Goal: Information Seeking & Learning: Learn about a topic

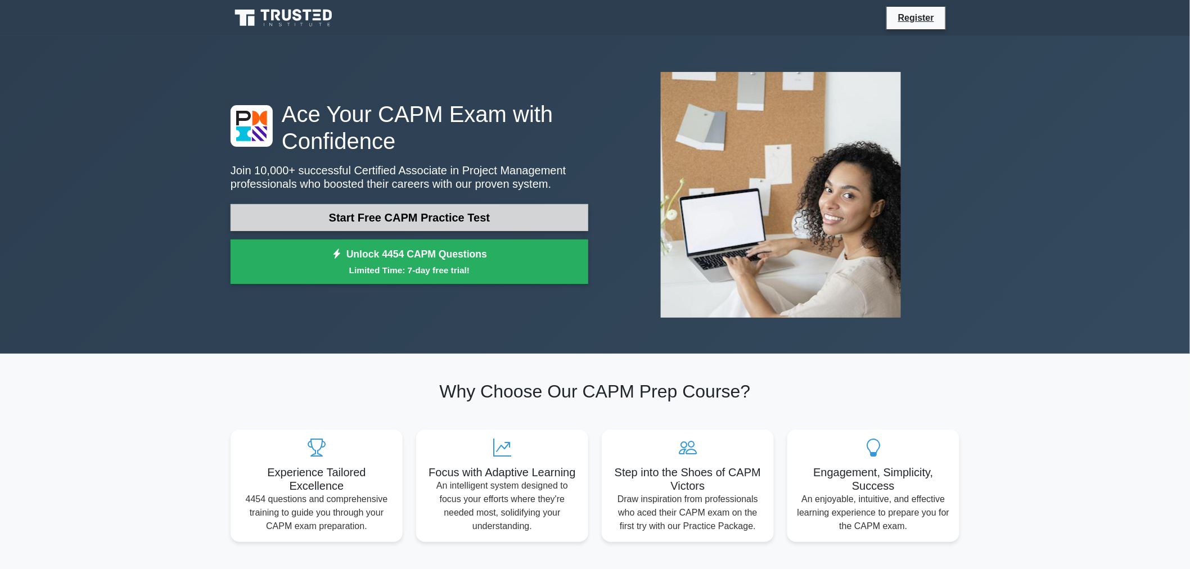
click at [391, 214] on link "Start Free CAPM Practice Test" at bounding box center [410, 217] width 358 height 27
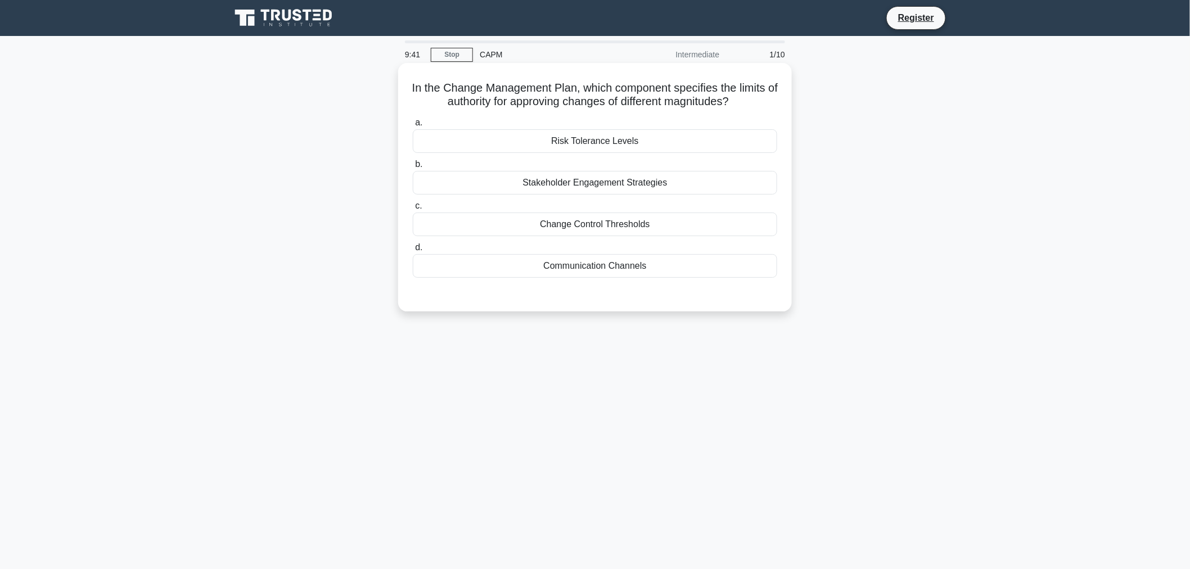
click at [569, 222] on div "Change Control Thresholds" at bounding box center [595, 225] width 364 height 24
click at [413, 210] on input "c. Change Control Thresholds" at bounding box center [413, 205] width 0 height 7
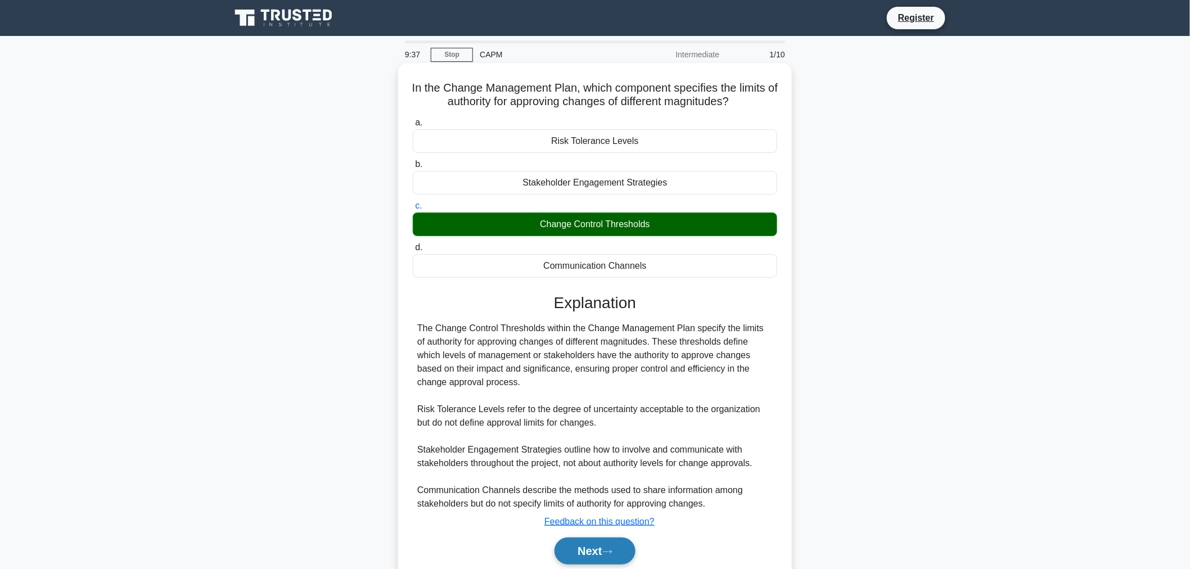
click at [607, 549] on icon at bounding box center [607, 552] width 10 height 6
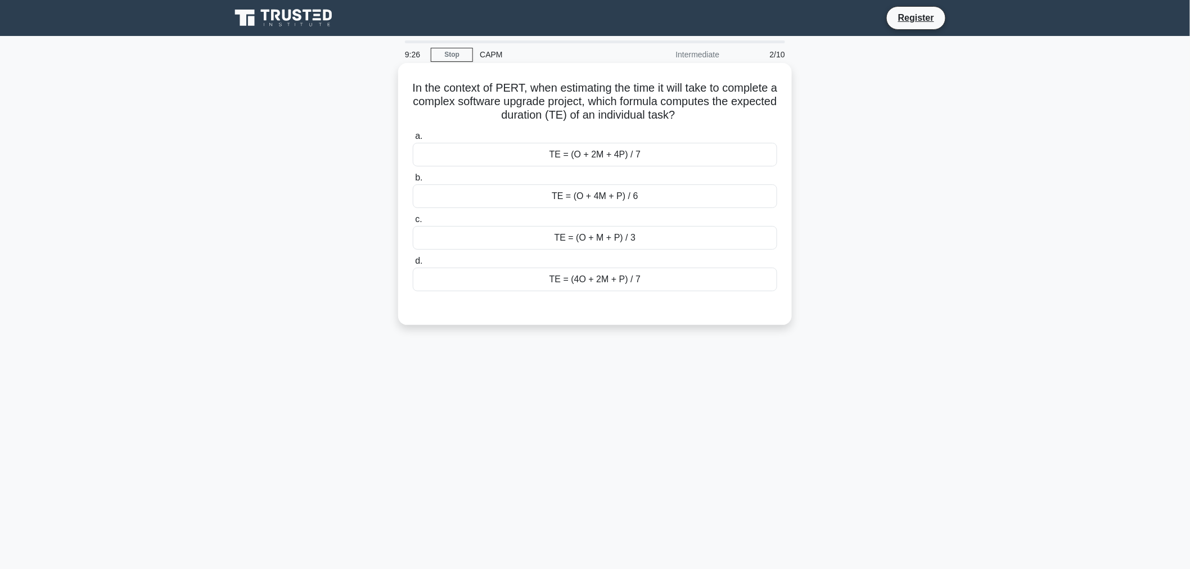
click at [571, 242] on div "TE = (O + M + P) / 3" at bounding box center [595, 238] width 364 height 24
click at [413, 223] on input "c. TE = (O + M + P) / 3" at bounding box center [413, 219] width 0 height 7
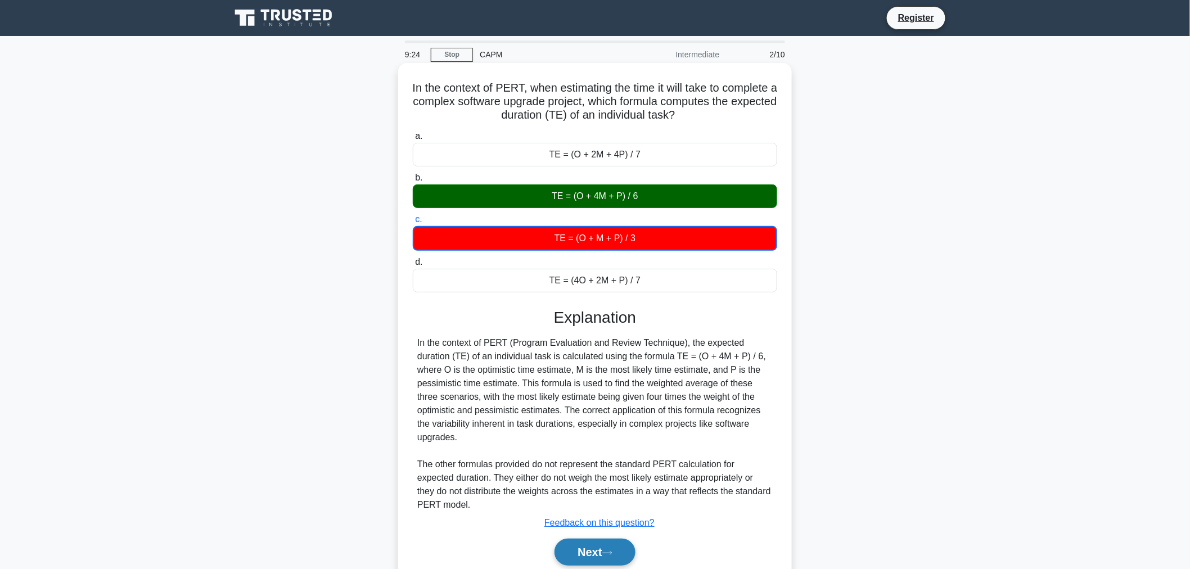
click at [611, 550] on icon at bounding box center [607, 553] width 10 height 6
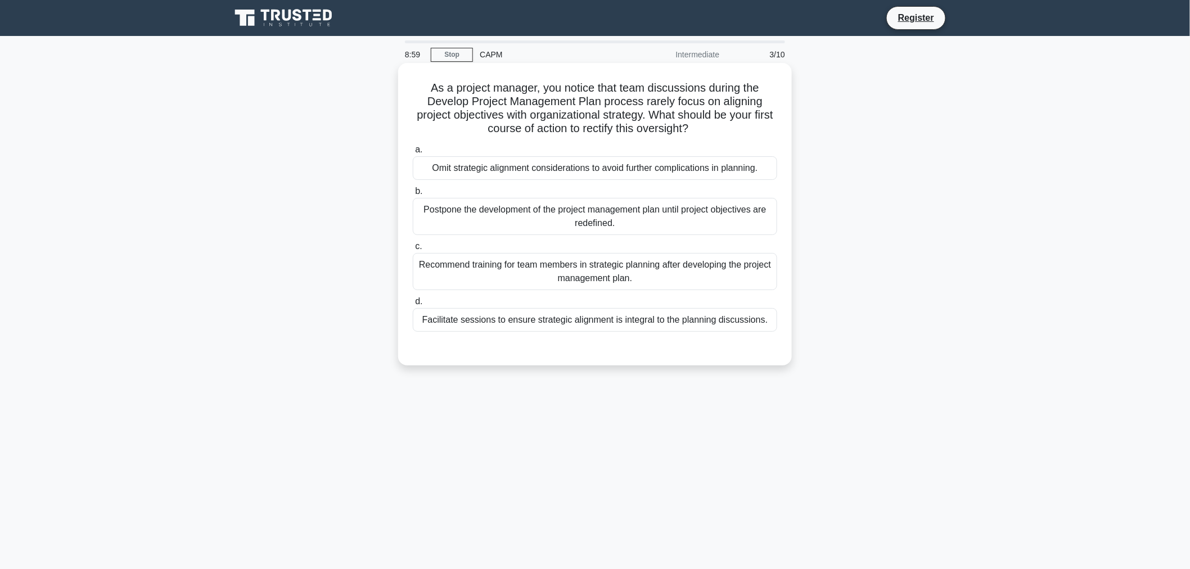
click at [541, 271] on div "Recommend training for team members in strategic planning after developing the …" at bounding box center [595, 271] width 364 height 37
click at [413, 250] on input "c. Recommend training for team members in strategic planning after developing t…" at bounding box center [413, 246] width 0 height 7
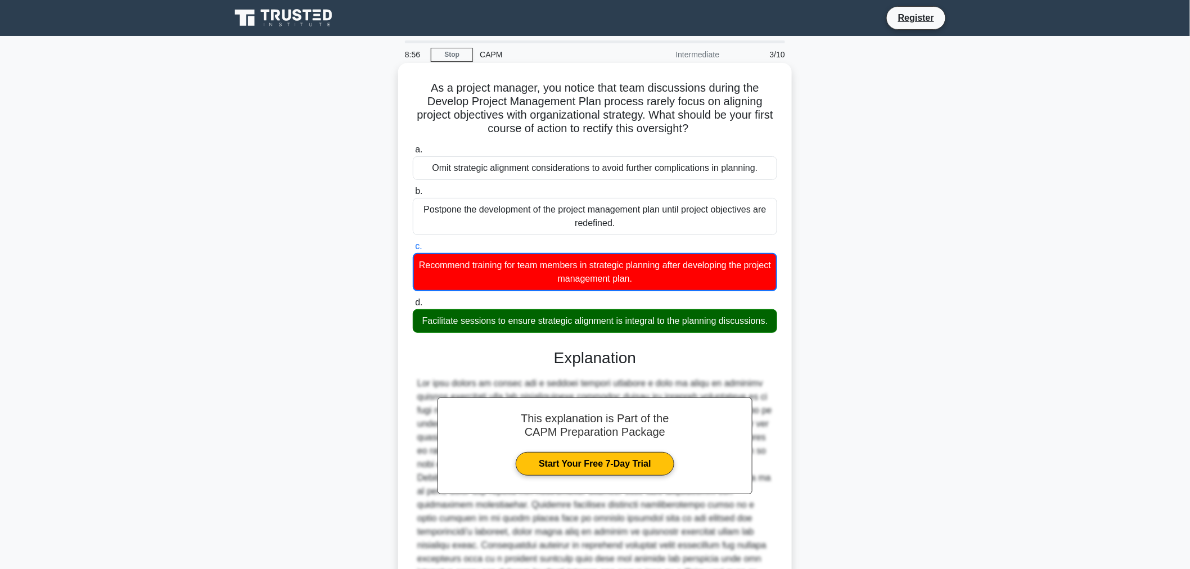
scroll to position [124, 0]
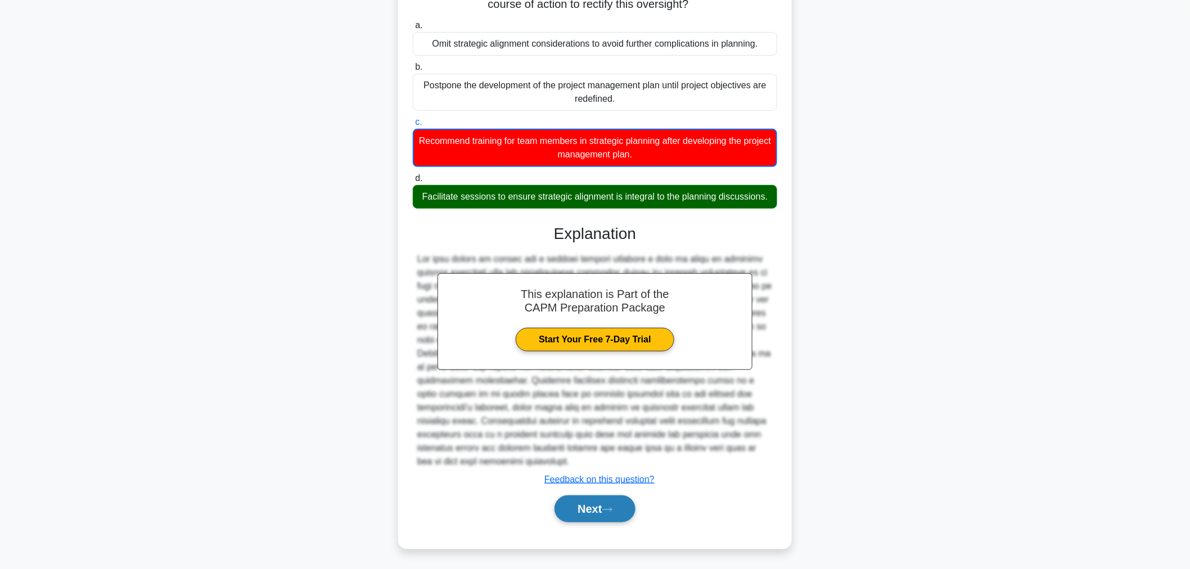
click at [598, 515] on button "Next" at bounding box center [594, 508] width 80 height 27
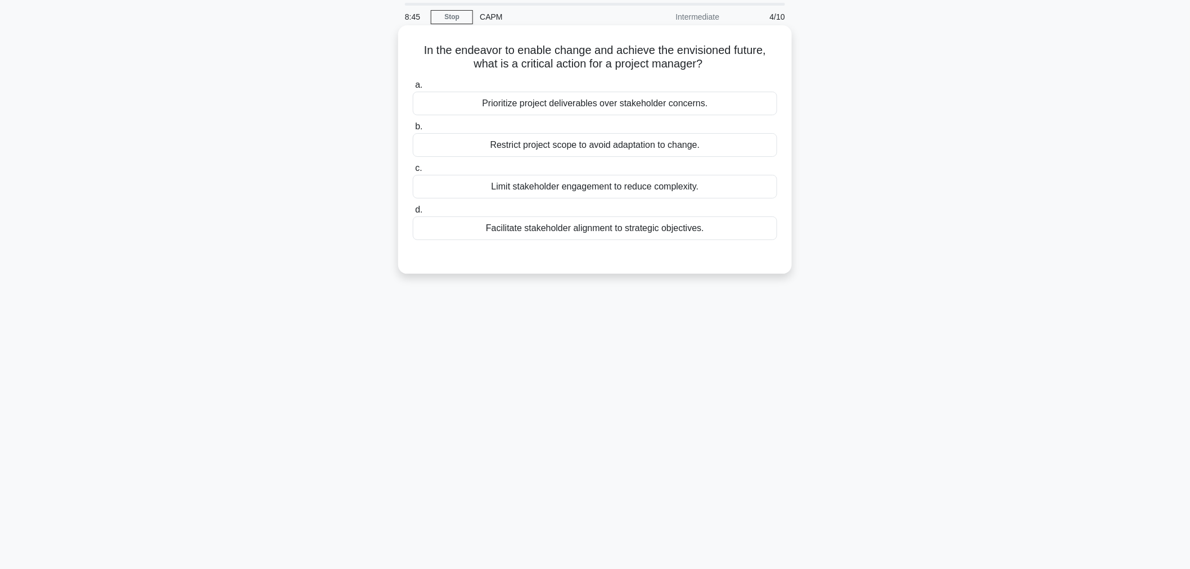
scroll to position [0, 0]
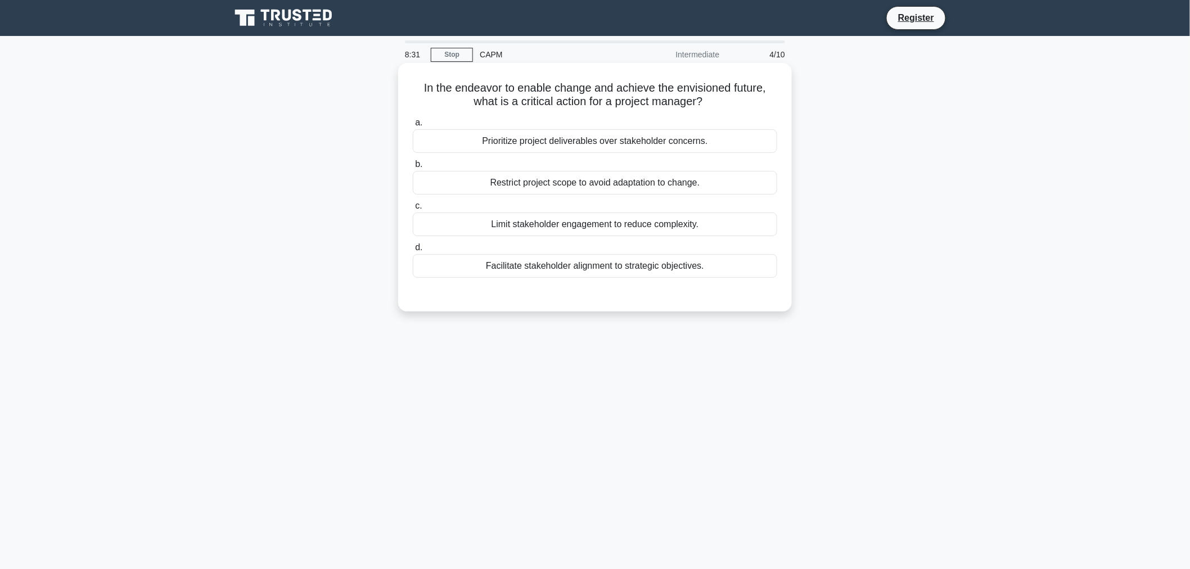
click at [554, 270] on div "Facilitate stakeholder alignment to strategic objectives." at bounding box center [595, 266] width 364 height 24
click at [413, 251] on input "d. Facilitate stakeholder alignment to strategic objectives." at bounding box center [413, 247] width 0 height 7
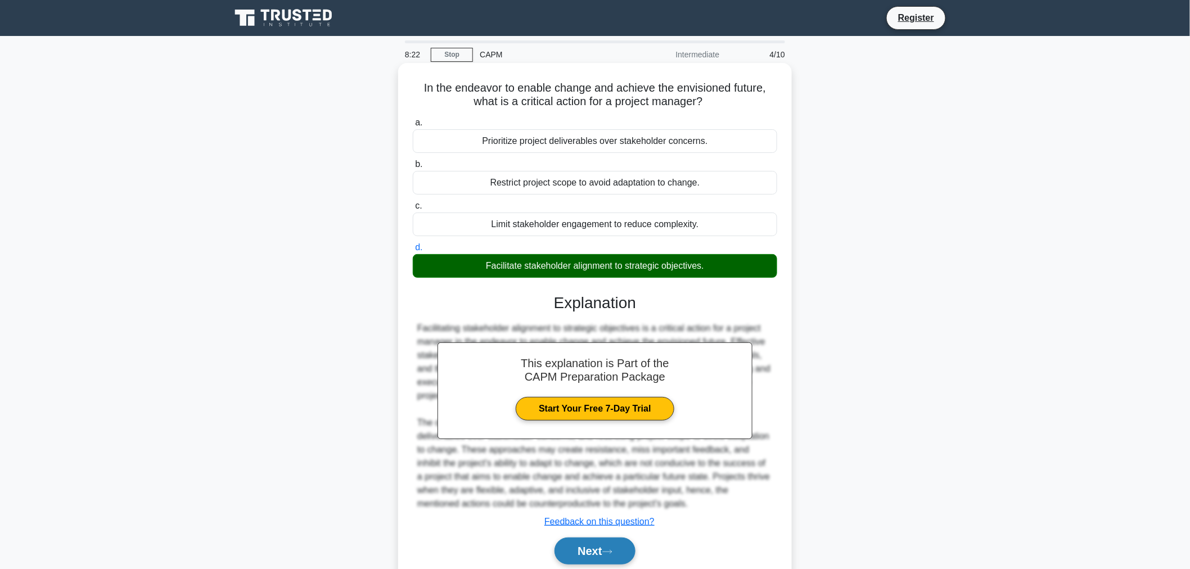
click at [610, 545] on button "Next" at bounding box center [594, 551] width 80 height 27
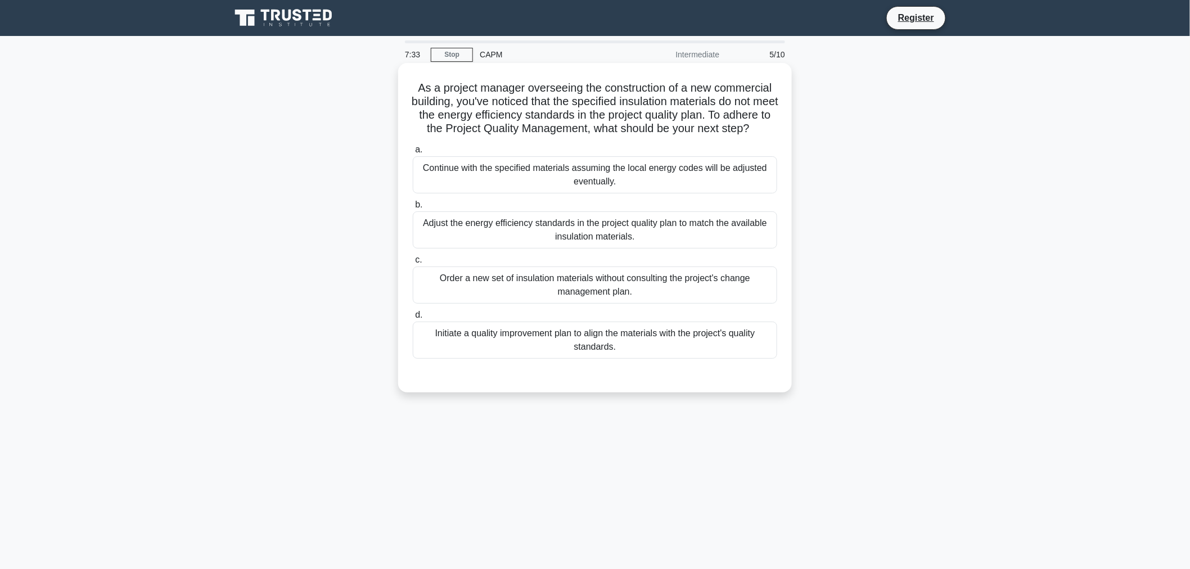
click at [507, 356] on div "Initiate a quality improvement plan to align the materials with the project's q…" at bounding box center [595, 340] width 364 height 37
click at [413, 319] on input "d. Initiate a quality improvement plan to align the materials with the project'…" at bounding box center [413, 315] width 0 height 7
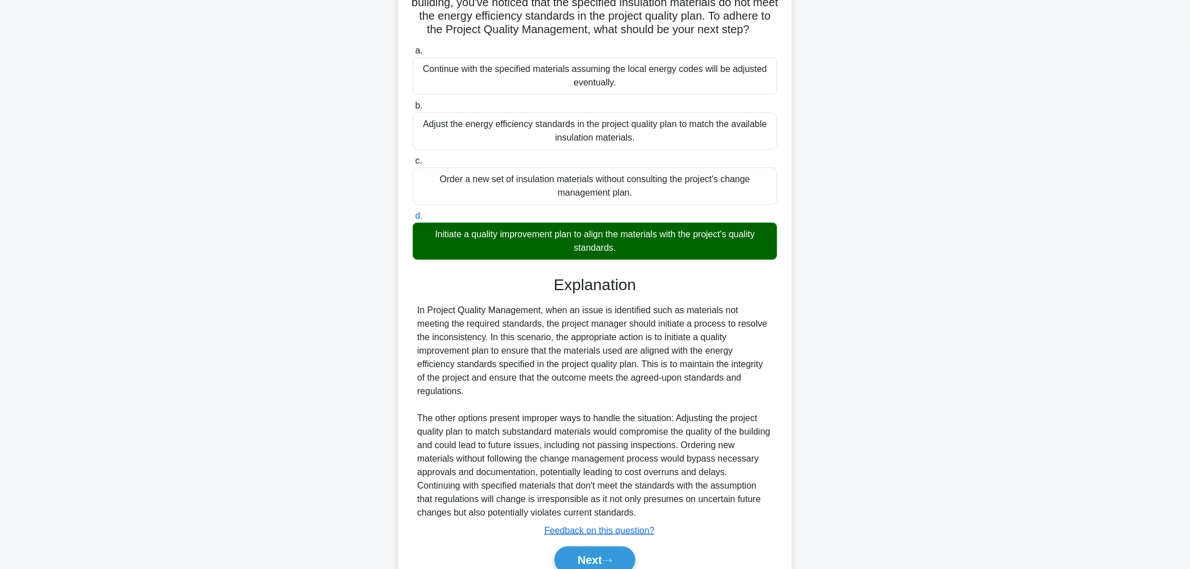
scroll to position [151, 0]
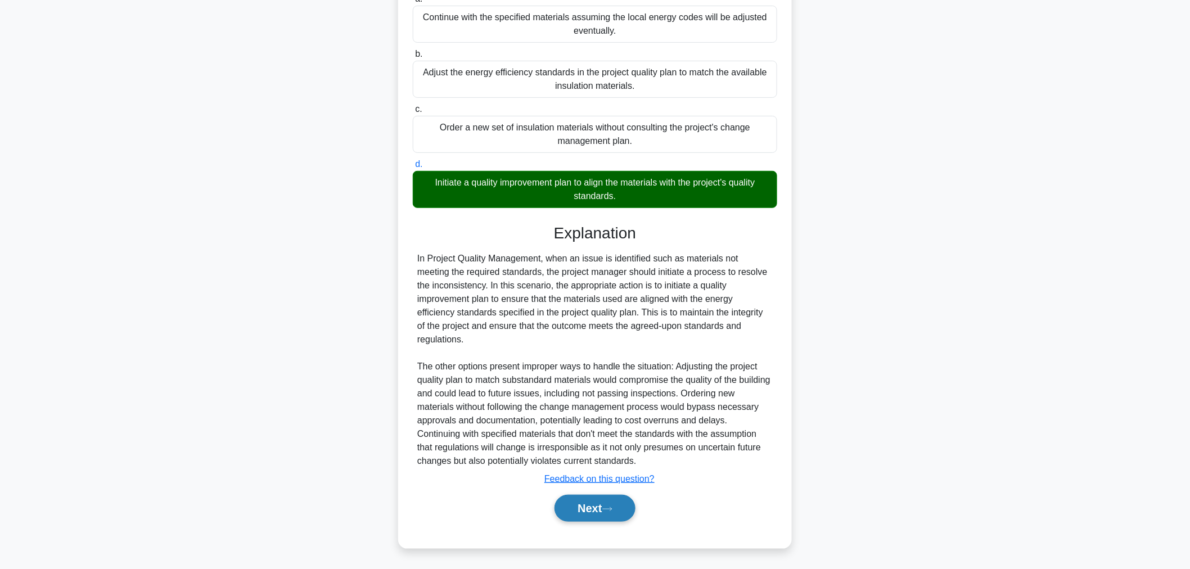
click at [568, 502] on button "Next" at bounding box center [594, 508] width 80 height 27
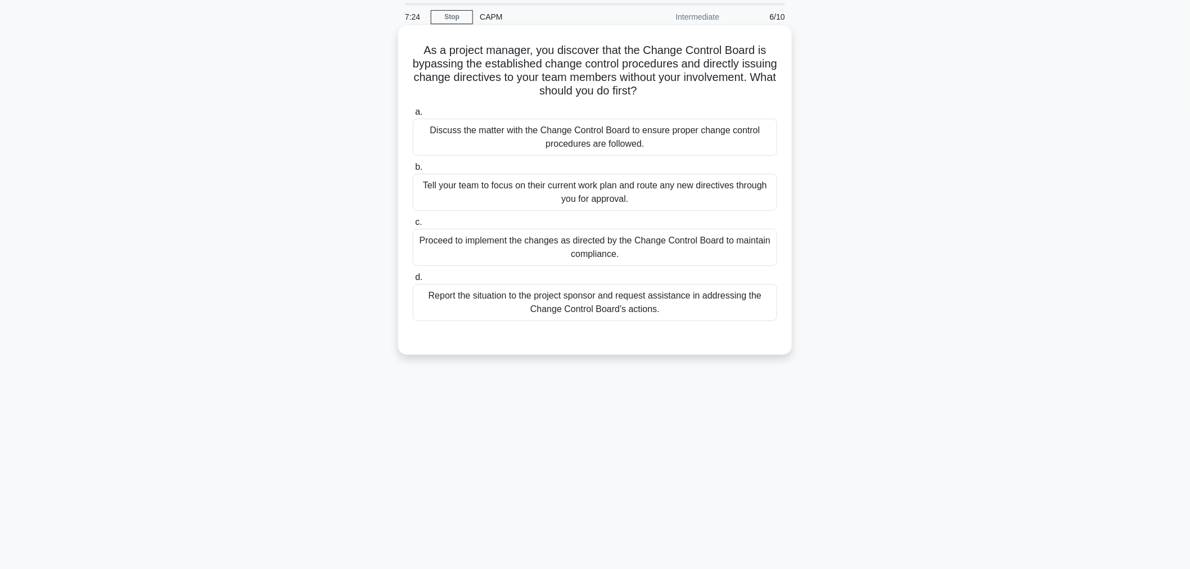
scroll to position [0, 0]
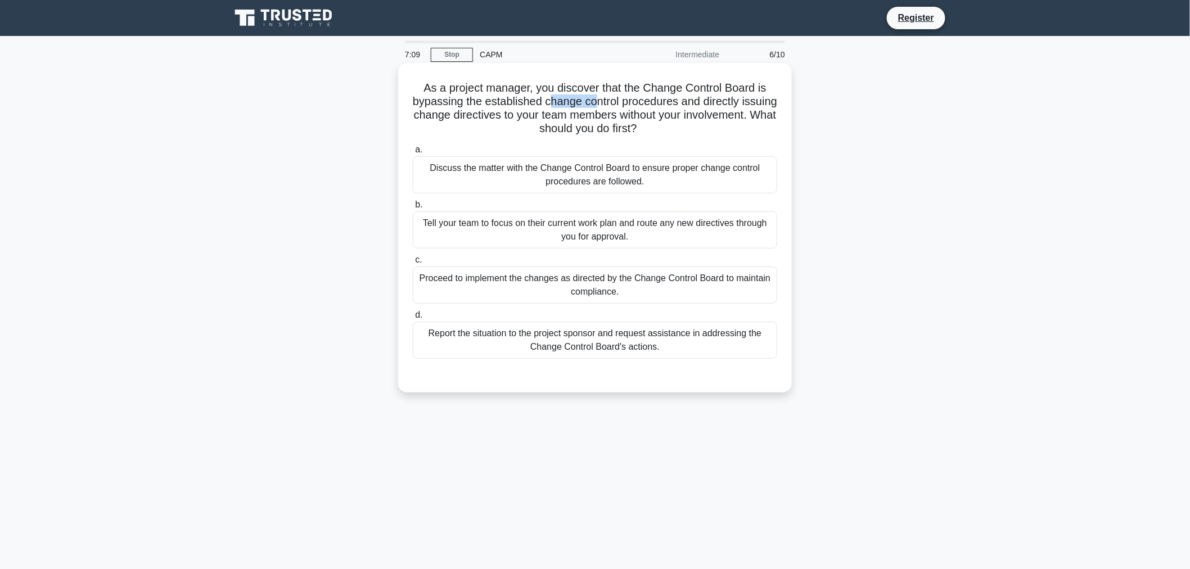
drag, startPoint x: 566, startPoint y: 101, endPoint x: 613, endPoint y: 100, distance: 47.2
click at [613, 100] on h5 "As a project manager, you discover that the Change Control Board is bypassing t…" at bounding box center [595, 108] width 367 height 55
click at [667, 99] on h5 "As a project manager, you discover that the Change Control Board is bypassing t…" at bounding box center [595, 108] width 367 height 55
drag, startPoint x: 700, startPoint y: 98, endPoint x: 675, endPoint y: 98, distance: 24.7
click at [675, 98] on h5 "As a project manager, you discover that the Change Control Board is bypassing t…" at bounding box center [595, 108] width 367 height 55
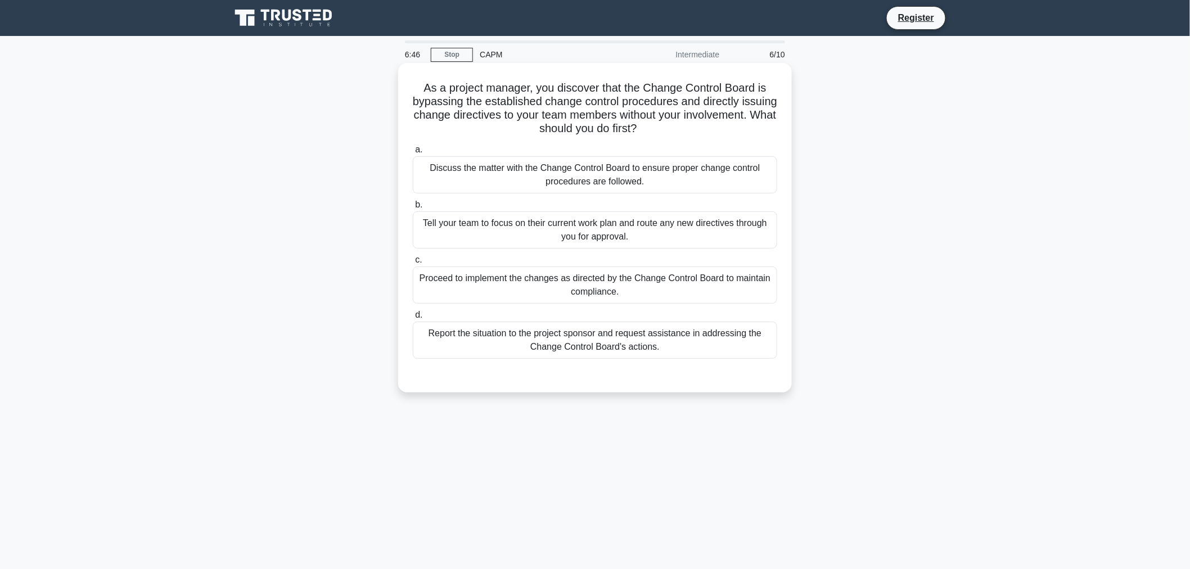
click at [527, 182] on div "Discuss the matter with the Change Control Board to ensure proper change contro…" at bounding box center [595, 174] width 364 height 37
click at [413, 154] on input "a. Discuss the matter with the Change Control Board to ensure proper change con…" at bounding box center [413, 149] width 0 height 7
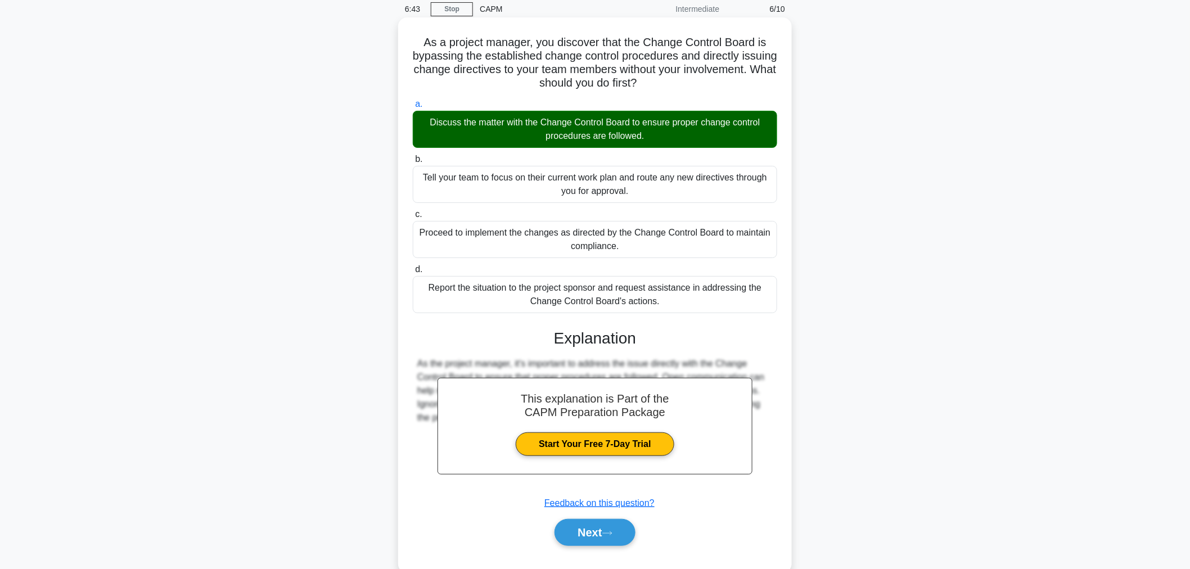
scroll to position [70, 0]
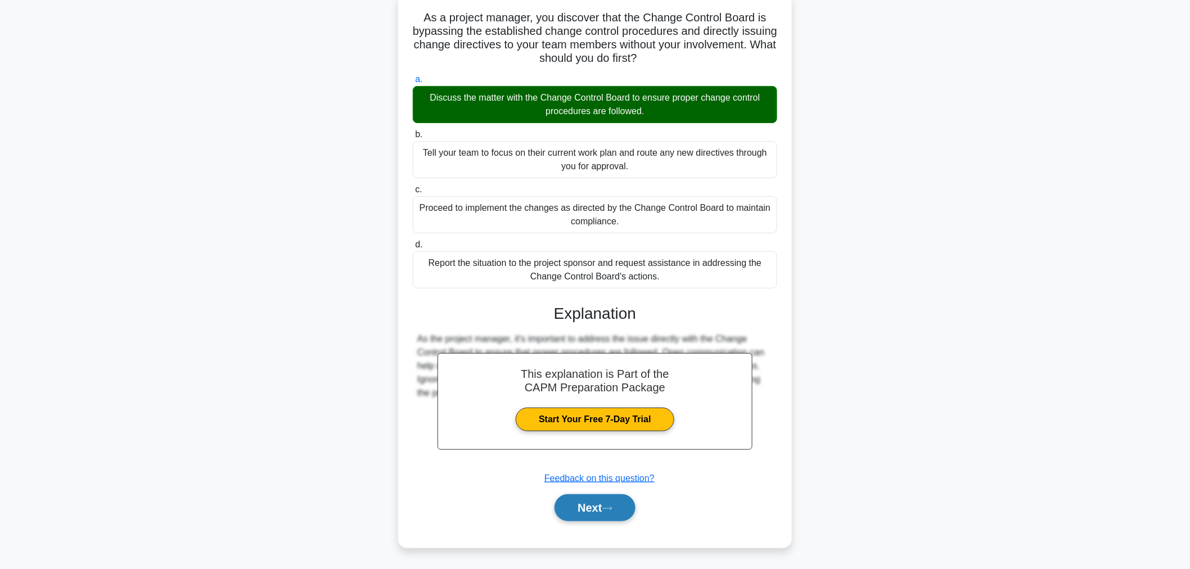
click at [591, 498] on button "Next" at bounding box center [594, 507] width 80 height 27
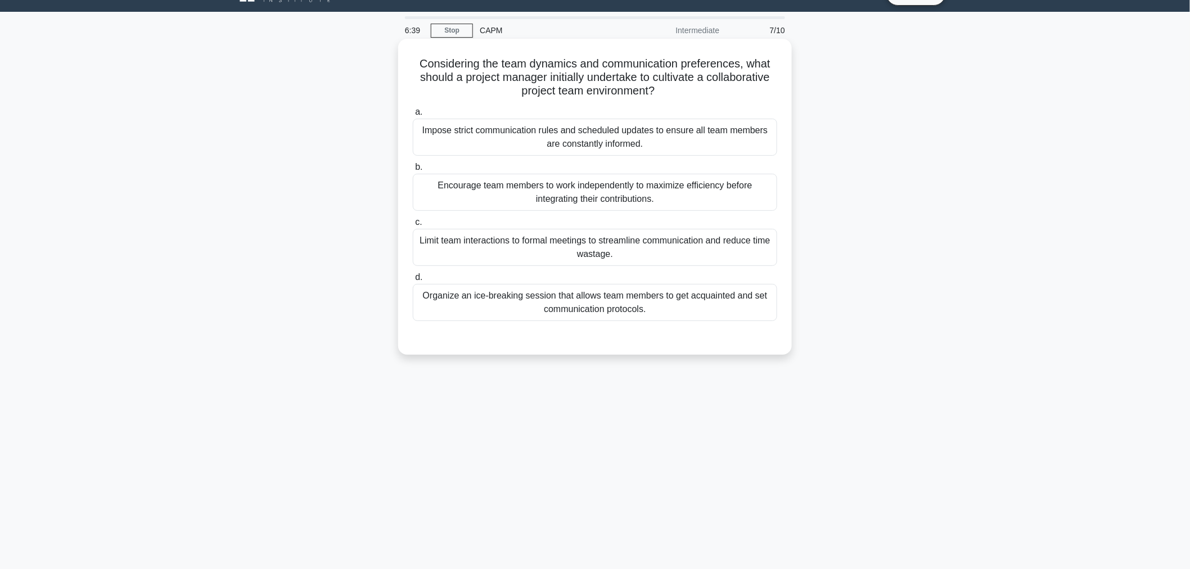
scroll to position [0, 0]
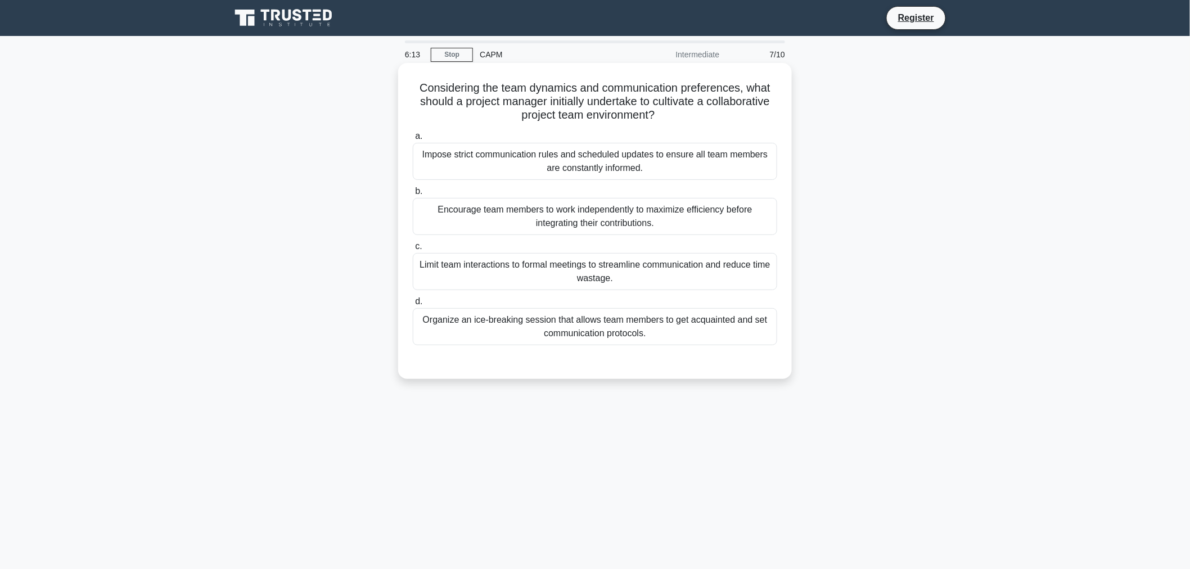
click at [549, 328] on div "Organize an ice-breaking session that allows team members to get acquainted and…" at bounding box center [595, 326] width 364 height 37
click at [413, 305] on input "d. Organize an ice-breaking session that allows team members to get acquainted …" at bounding box center [413, 301] width 0 height 7
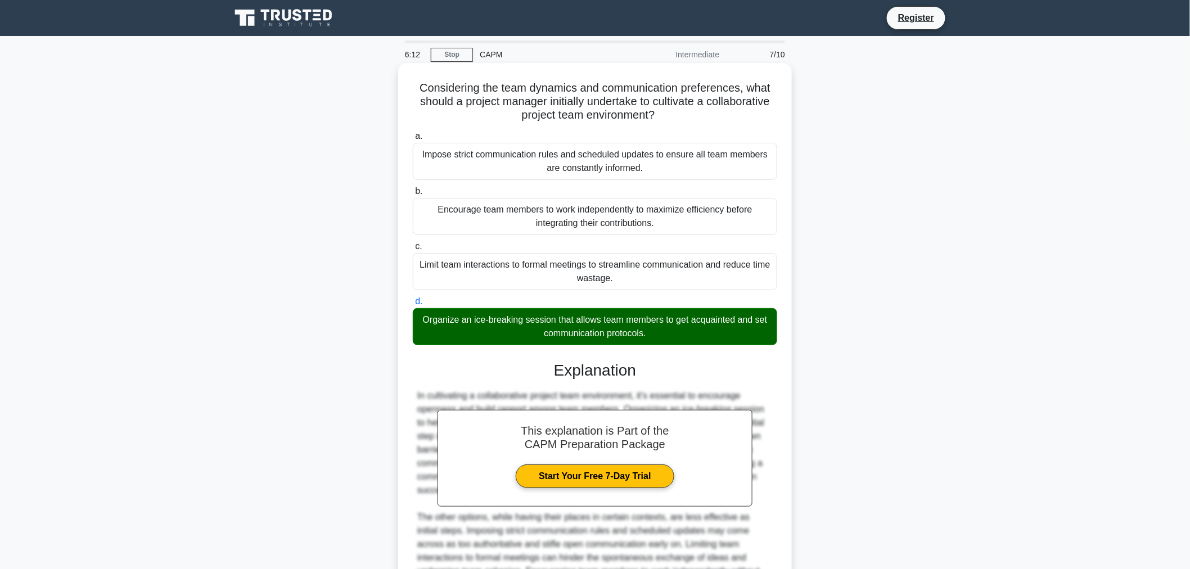
scroll to position [151, 0]
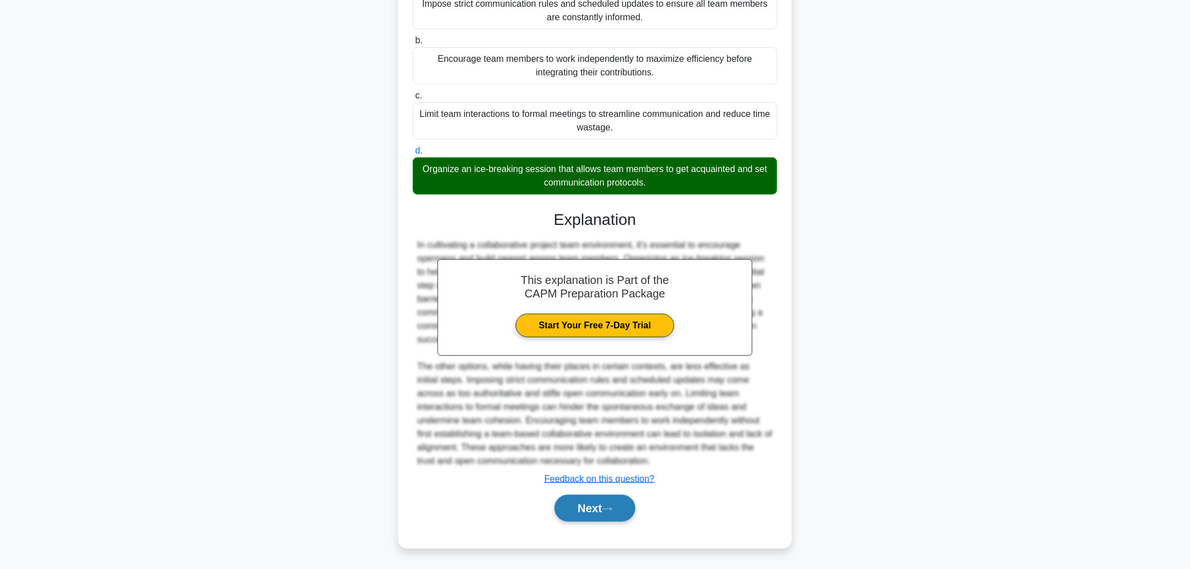
click at [602, 519] on button "Next" at bounding box center [594, 508] width 80 height 27
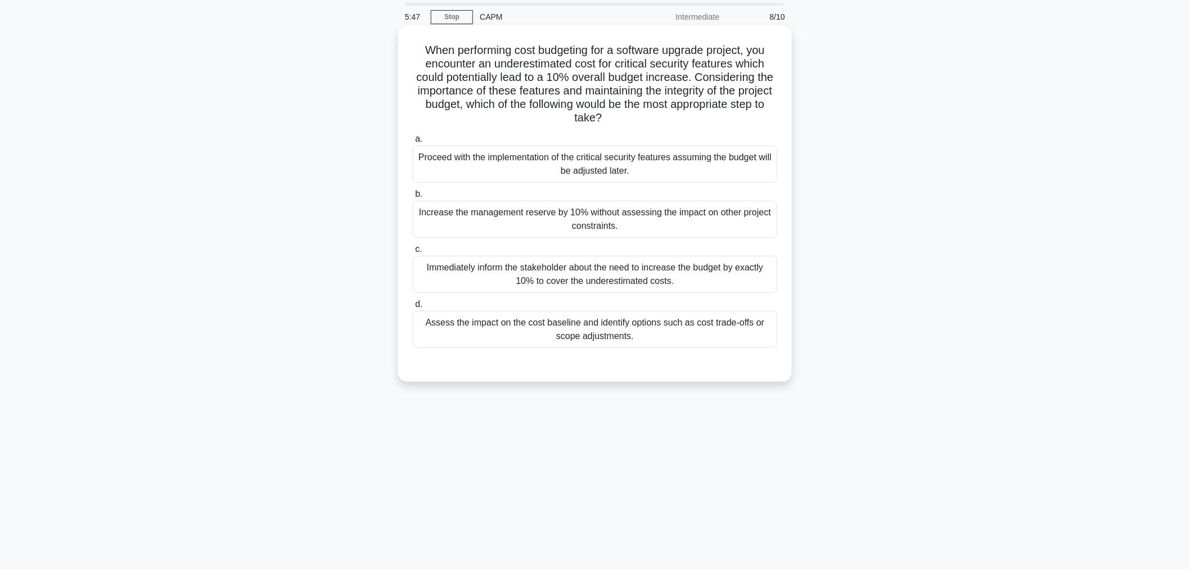
click at [557, 328] on div "Assess the impact on the cost baseline and identify options such as cost trade-…" at bounding box center [595, 329] width 364 height 37
click at [413, 308] on input "d. Assess the impact on the cost baseline and identify options such as cost tra…" at bounding box center [413, 304] width 0 height 7
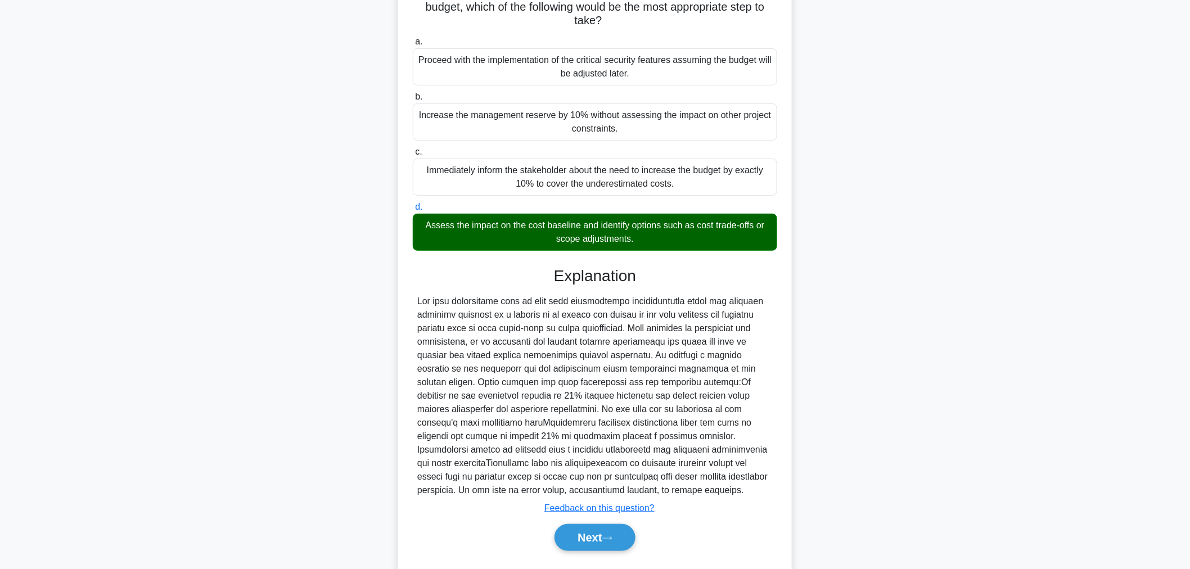
scroll to position [165, 0]
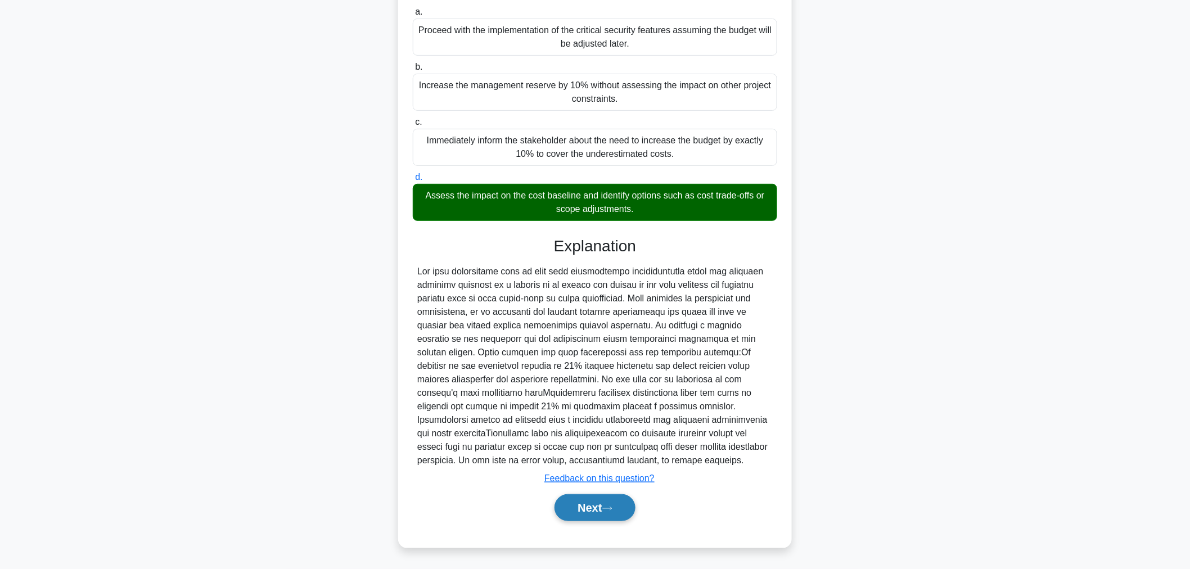
click at [560, 498] on button "Next" at bounding box center [594, 507] width 80 height 27
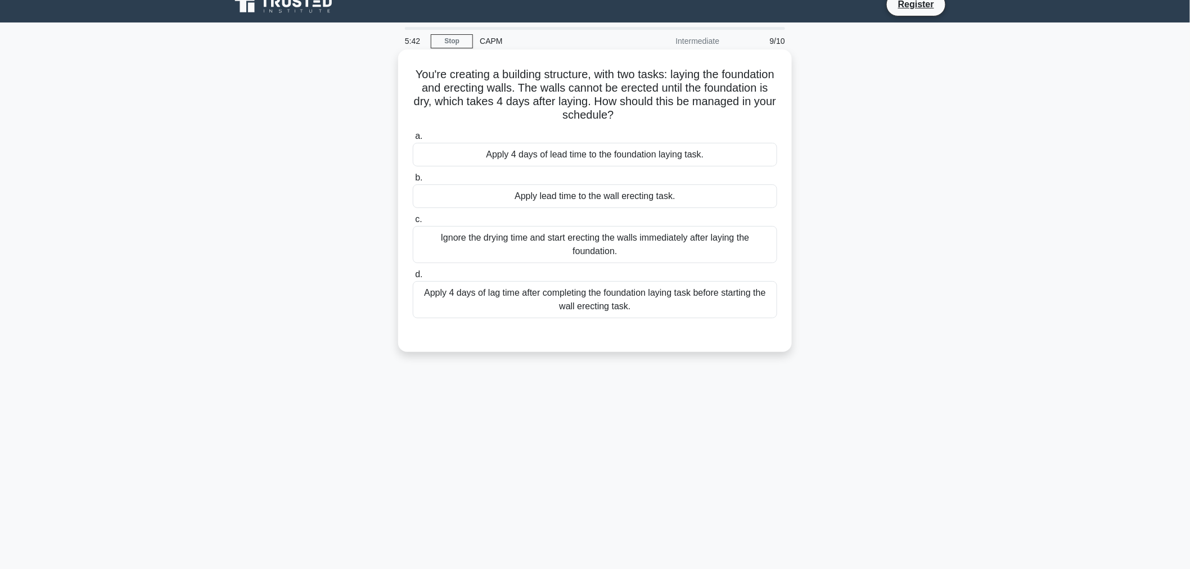
scroll to position [0, 0]
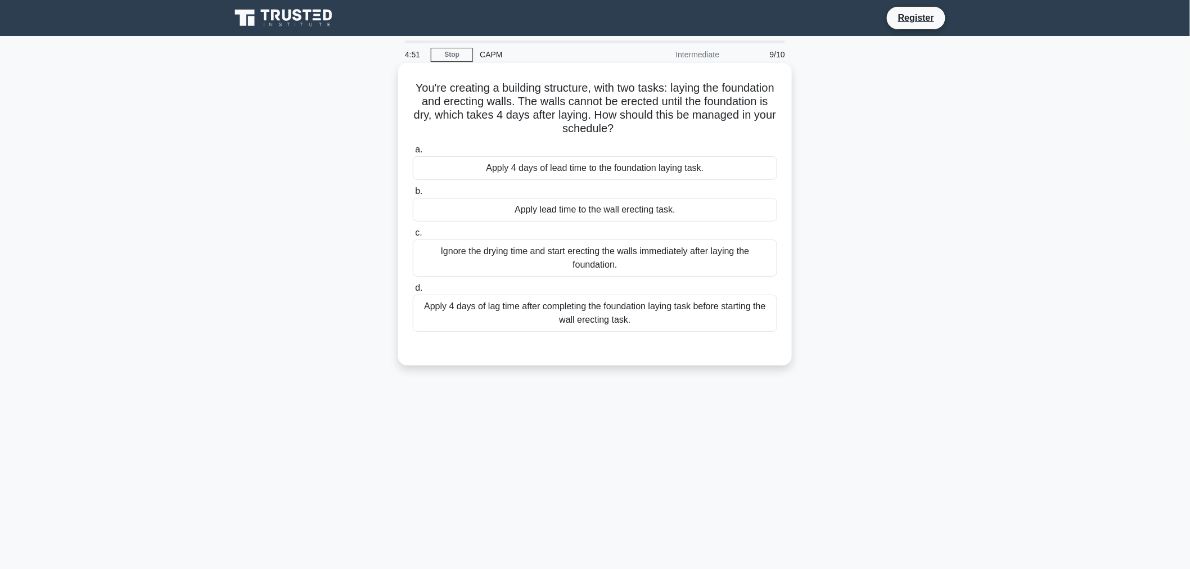
click at [521, 317] on div "Apply 4 days of lag time after completing the foundation laying task before sta…" at bounding box center [595, 313] width 364 height 37
click at [413, 292] on input "d. Apply 4 days of lag time after completing the foundation laying task before …" at bounding box center [413, 288] width 0 height 7
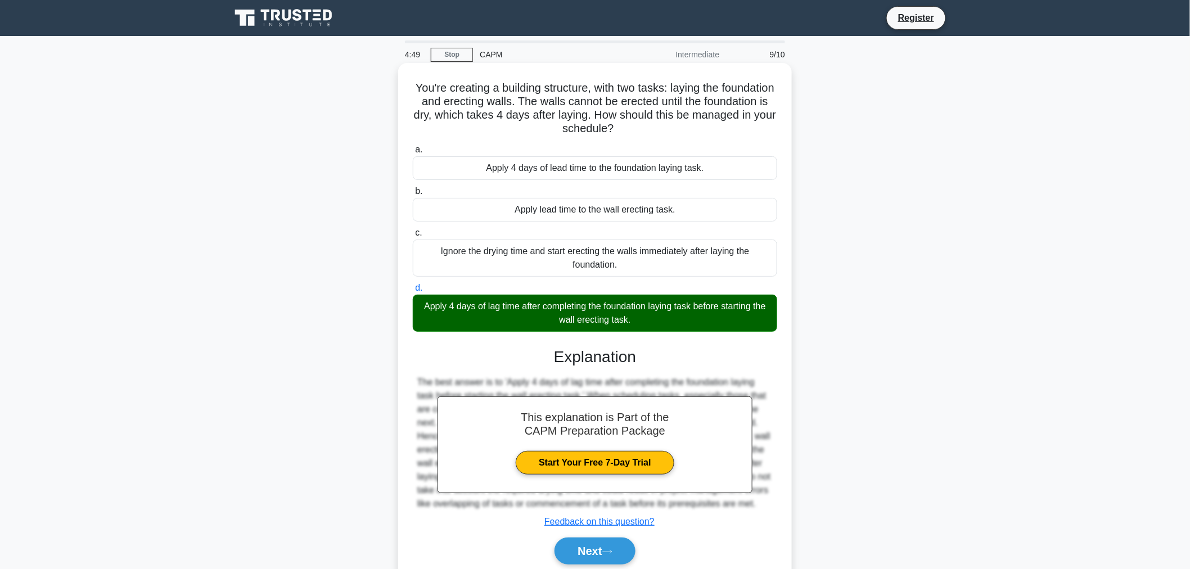
scroll to position [57, 0]
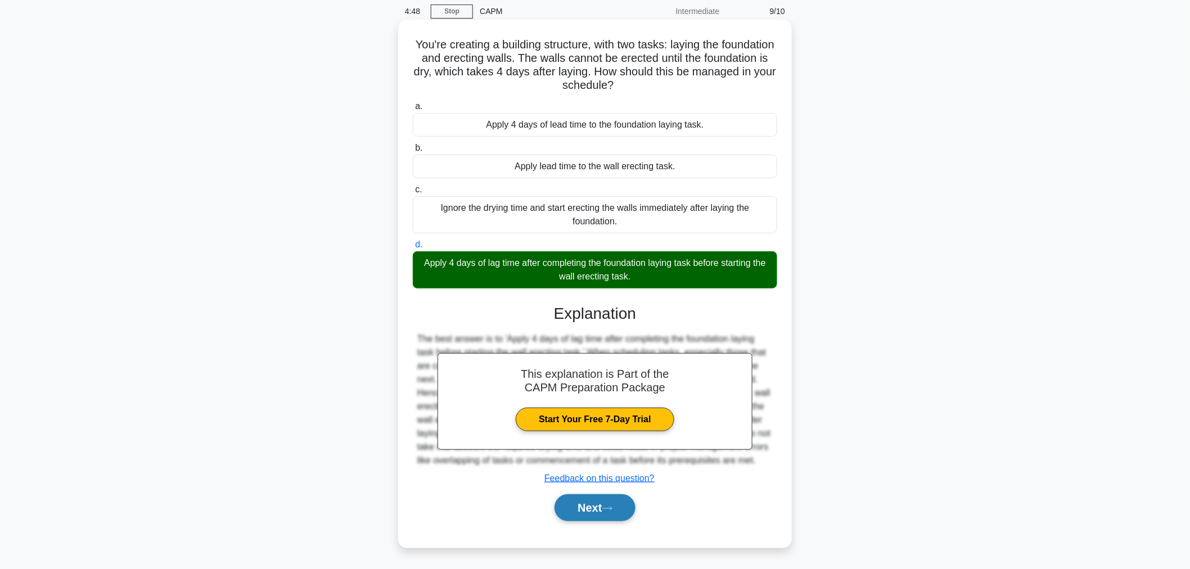
click at [578, 507] on button "Next" at bounding box center [594, 507] width 80 height 27
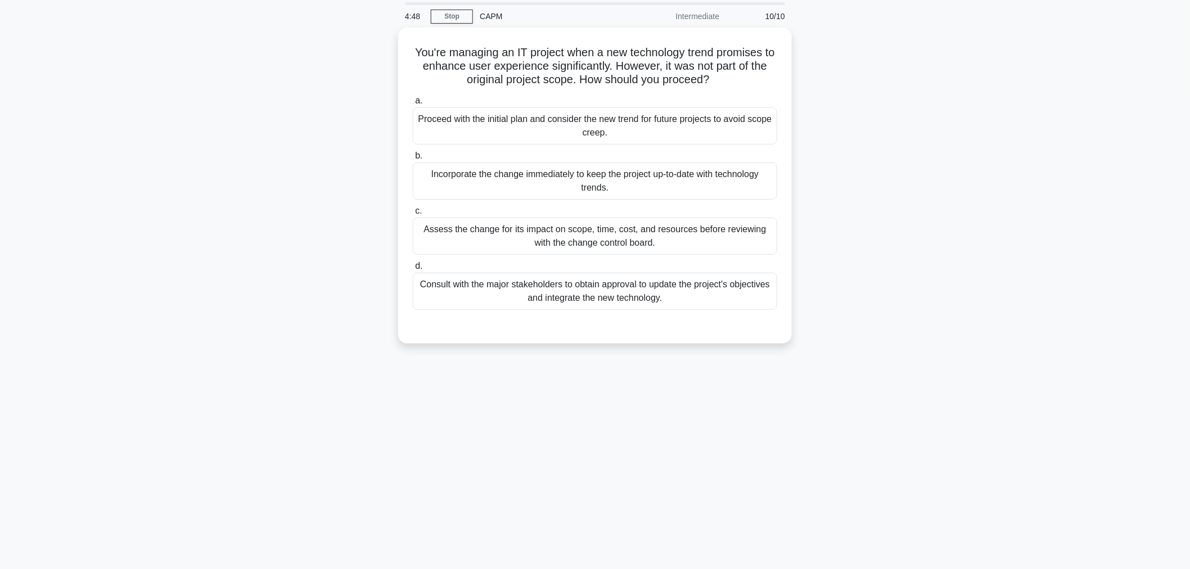
scroll to position [38, 0]
click at [517, 241] on div "Assess the change for its impact on scope, time, cost, and resources before rev…" at bounding box center [595, 233] width 364 height 37
click at [413, 213] on input "c. Assess the change for its impact on scope, time, cost, and resources before …" at bounding box center [413, 208] width 0 height 7
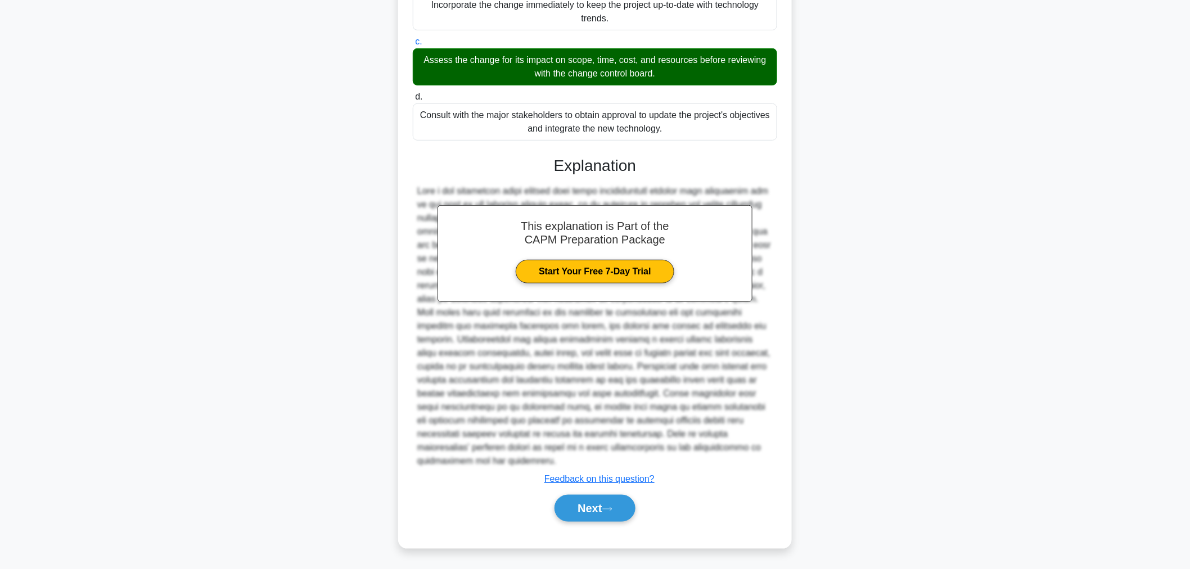
scroll to position [205, 0]
click at [595, 511] on button "Next" at bounding box center [594, 507] width 80 height 27
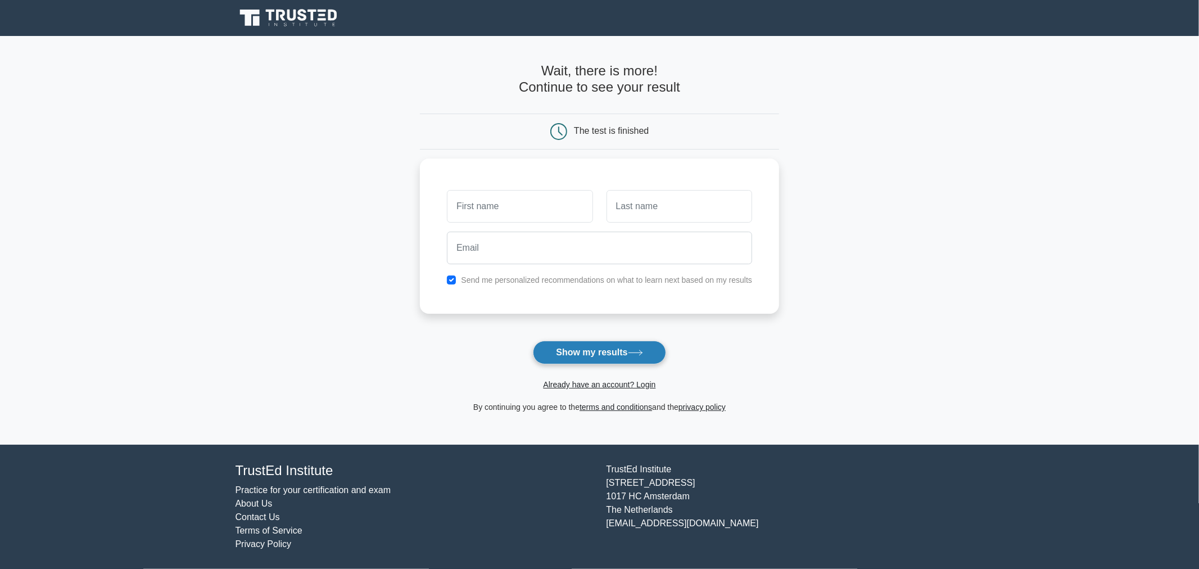
click at [560, 361] on button "Show my results" at bounding box center [599, 353] width 133 height 24
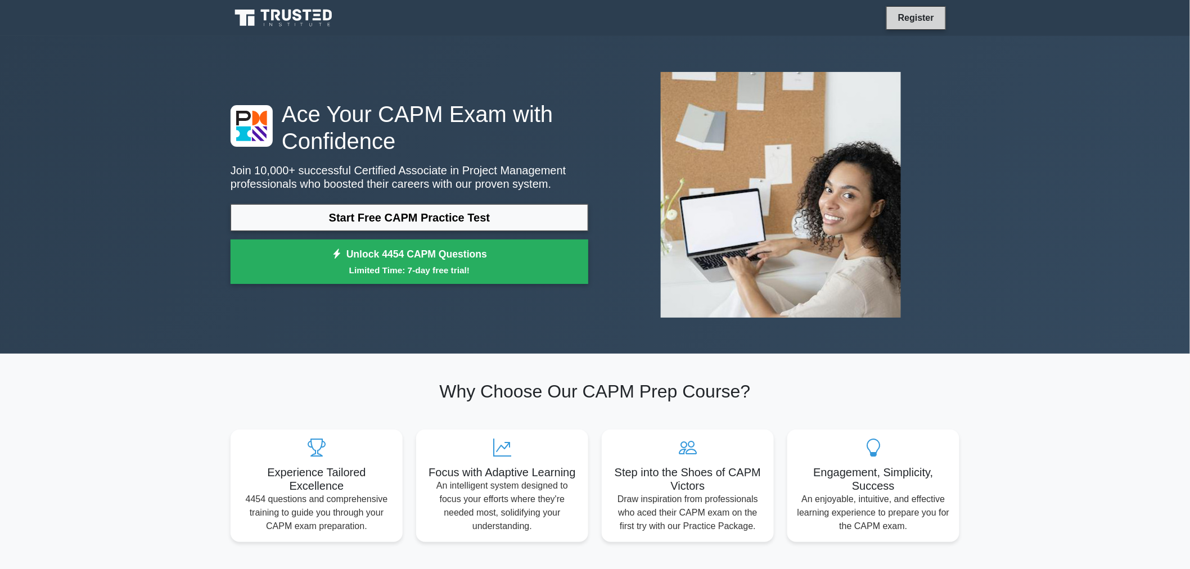
click at [924, 15] on link "Register" at bounding box center [915, 18] width 49 height 14
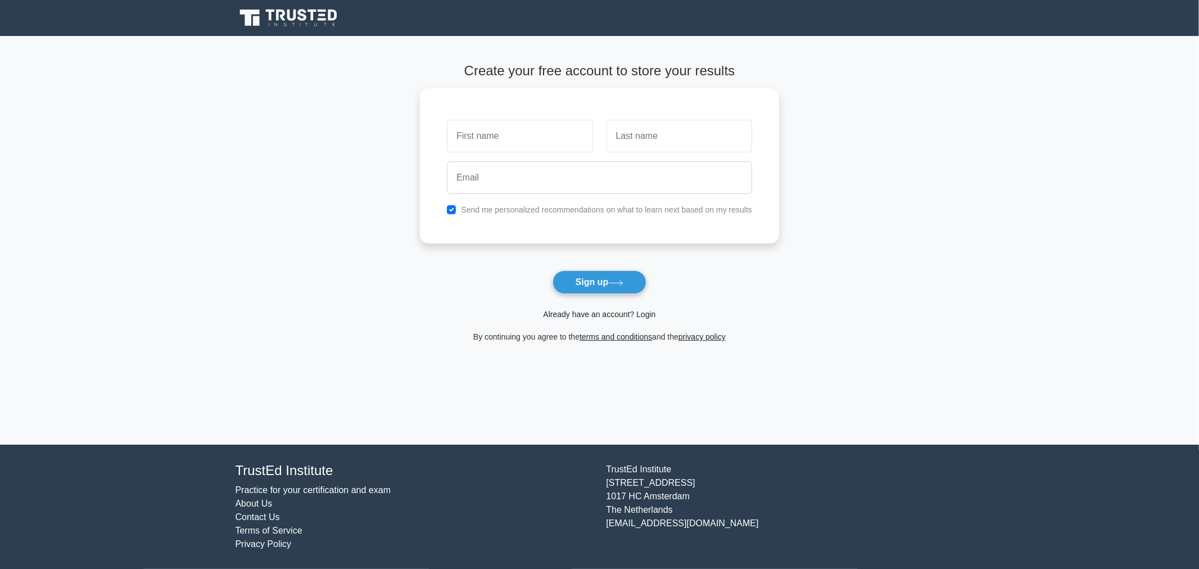
click at [571, 317] on link "Already have an account? Login" at bounding box center [599, 314] width 112 height 9
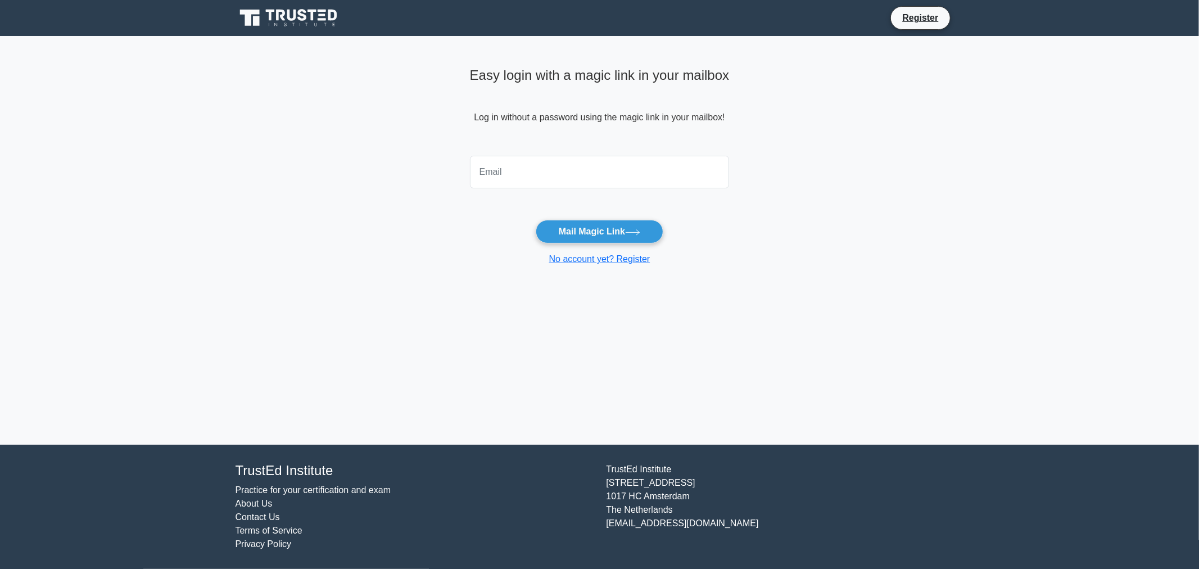
click at [522, 156] on input "email" at bounding box center [600, 172] width 260 height 33
type input "heyz_villanuz@mckinsey.com"
click at [560, 224] on button "Mail Magic Link" at bounding box center [600, 232] width 128 height 24
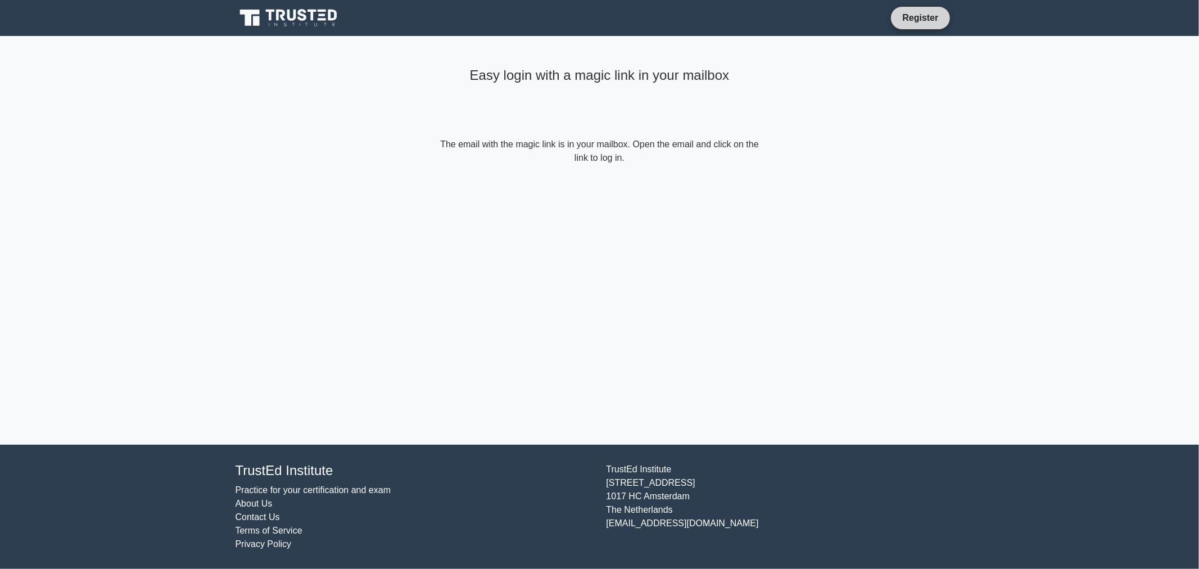
click at [937, 20] on link "Register" at bounding box center [920, 18] width 49 height 14
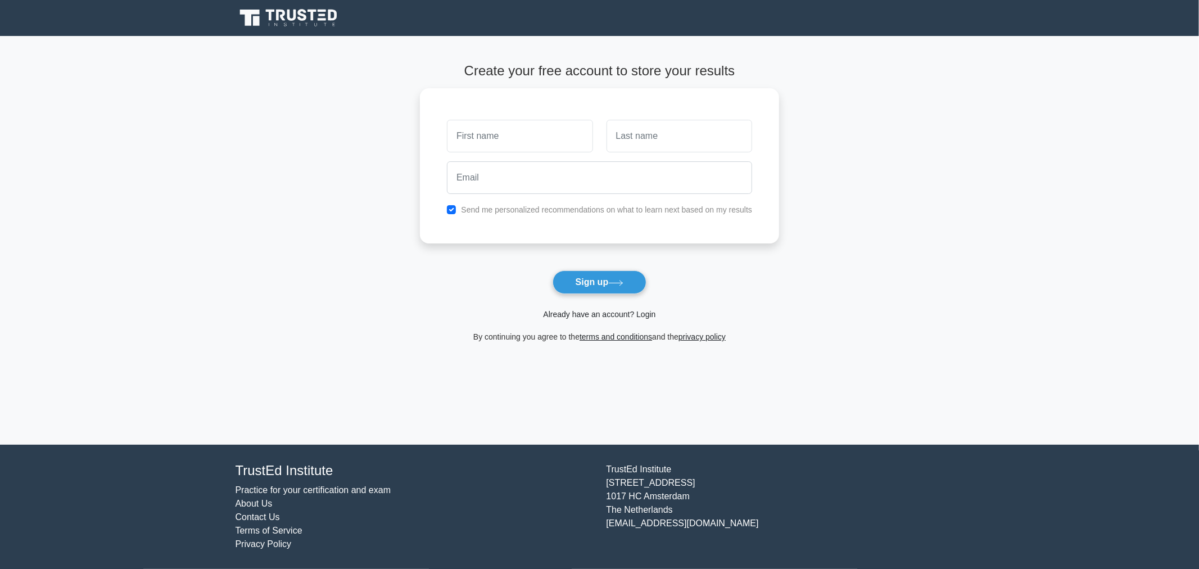
click at [589, 314] on link "Already have an account? Login" at bounding box center [599, 314] width 112 height 9
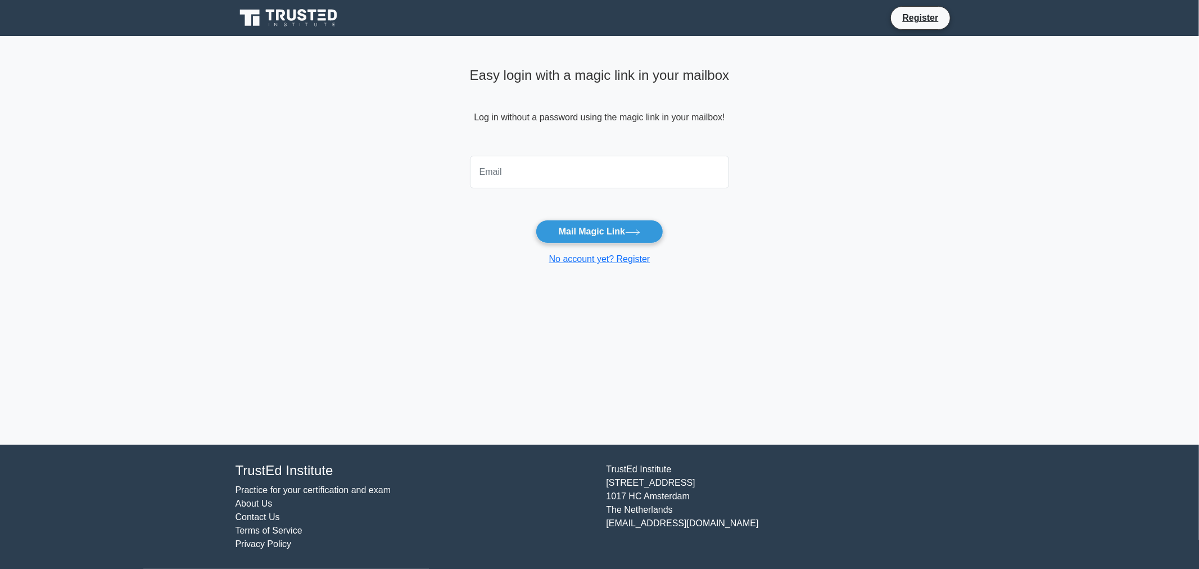
click at [592, 170] on input "email" at bounding box center [600, 172] width 260 height 33
type input "[EMAIL_ADDRESS][DOMAIN_NAME]"
click at [546, 234] on button "Mail Magic Link" at bounding box center [600, 232] width 128 height 24
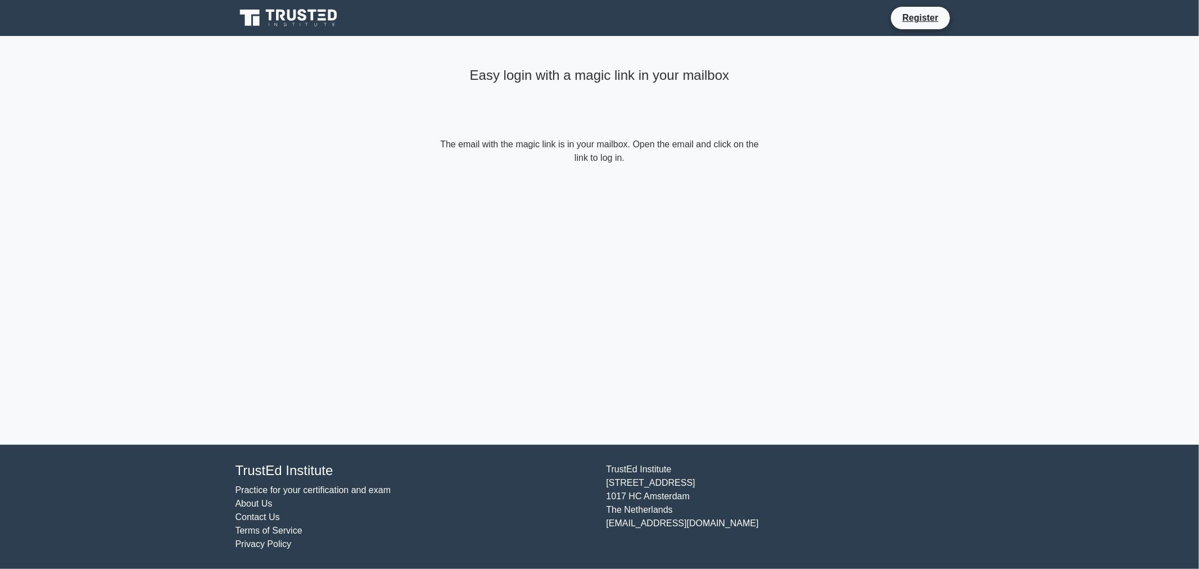
click at [315, 26] on icon at bounding box center [290, 17] width 108 height 21
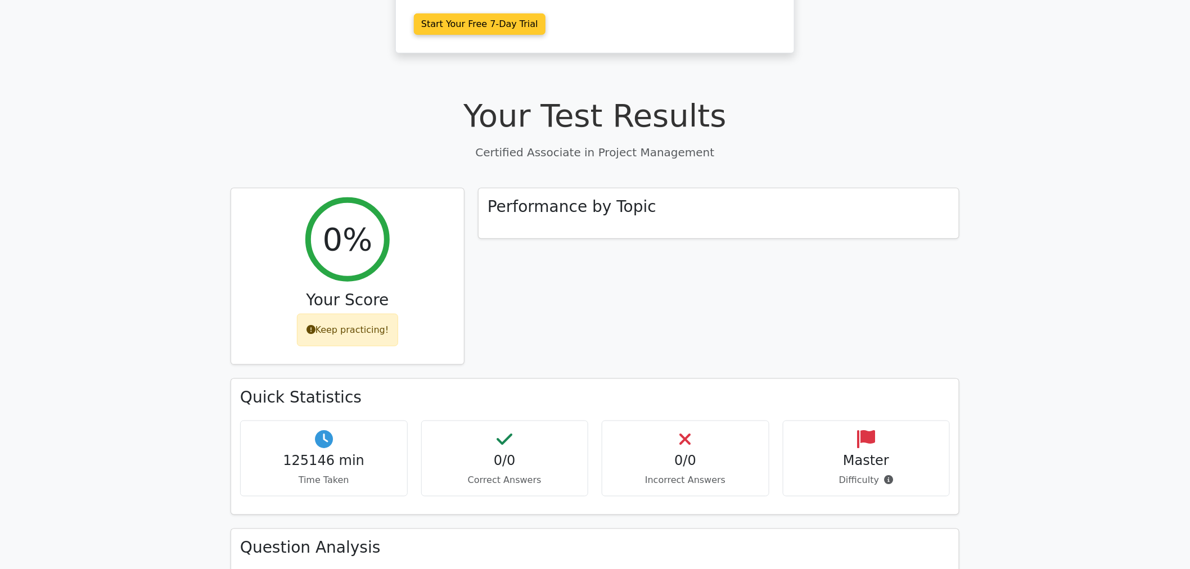
scroll to position [437, 0]
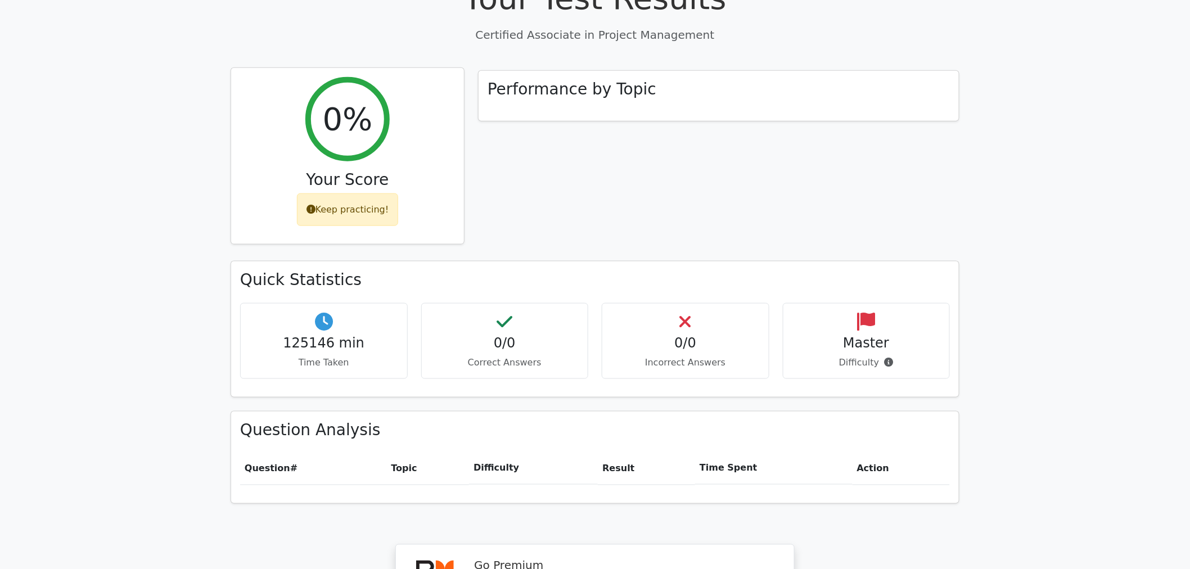
click at [350, 100] on h2 "0%" at bounding box center [348, 119] width 50 height 38
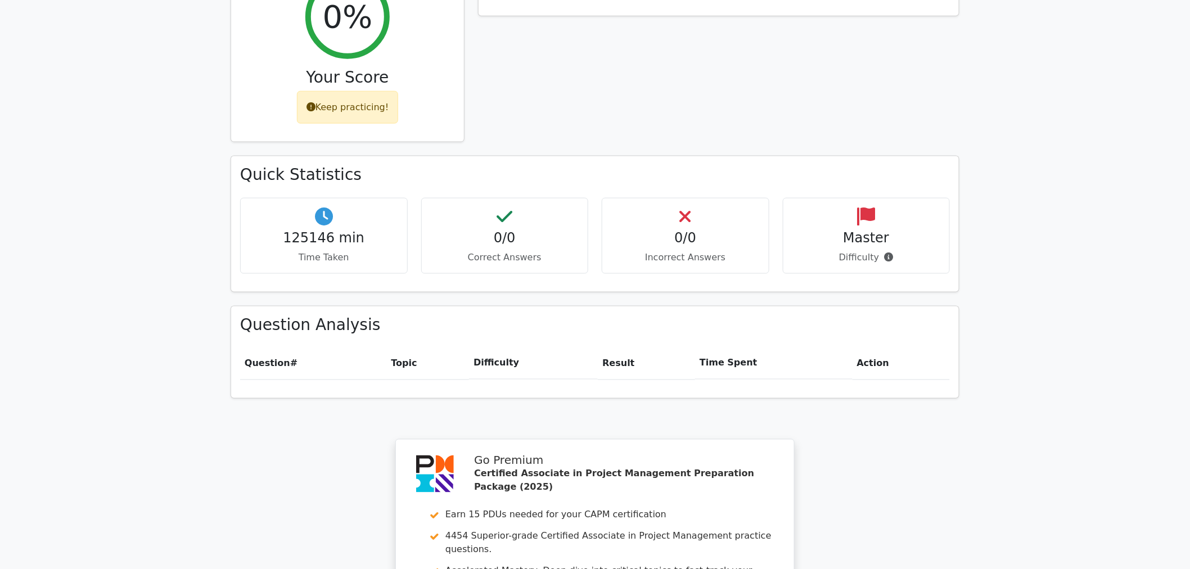
scroll to position [857, 0]
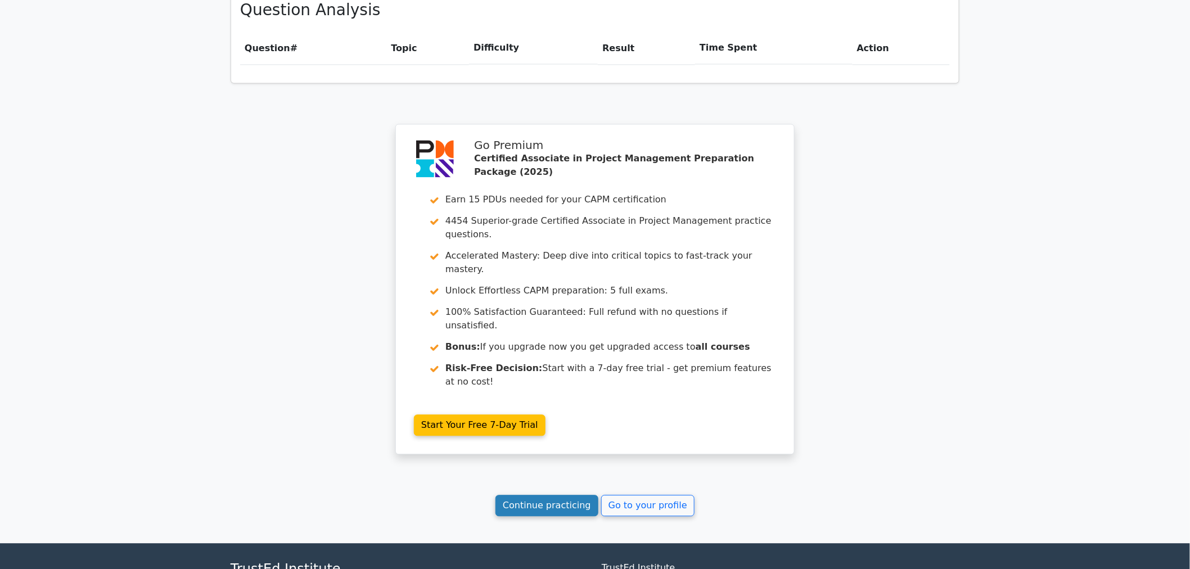
click at [562, 495] on link "Continue practicing" at bounding box center [546, 505] width 103 height 21
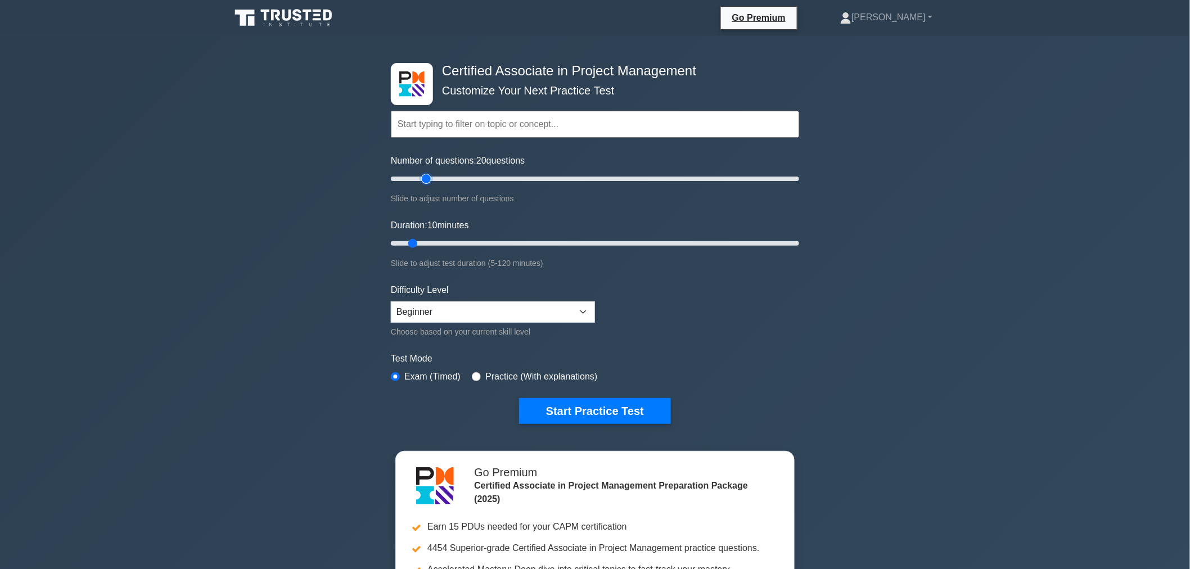
drag, startPoint x: 404, startPoint y: 178, endPoint x: 430, endPoint y: 182, distance: 26.1
type input "20"
click at [430, 182] on input "Number of questions: 20 questions" at bounding box center [595, 178] width 408 height 13
click at [305, 247] on div "Certified Associate in Project Management Customize Your Next Practice Test Top…" at bounding box center [595, 389] width 1190 height 707
drag, startPoint x: 414, startPoint y: 242, endPoint x: 430, endPoint y: 241, distance: 15.8
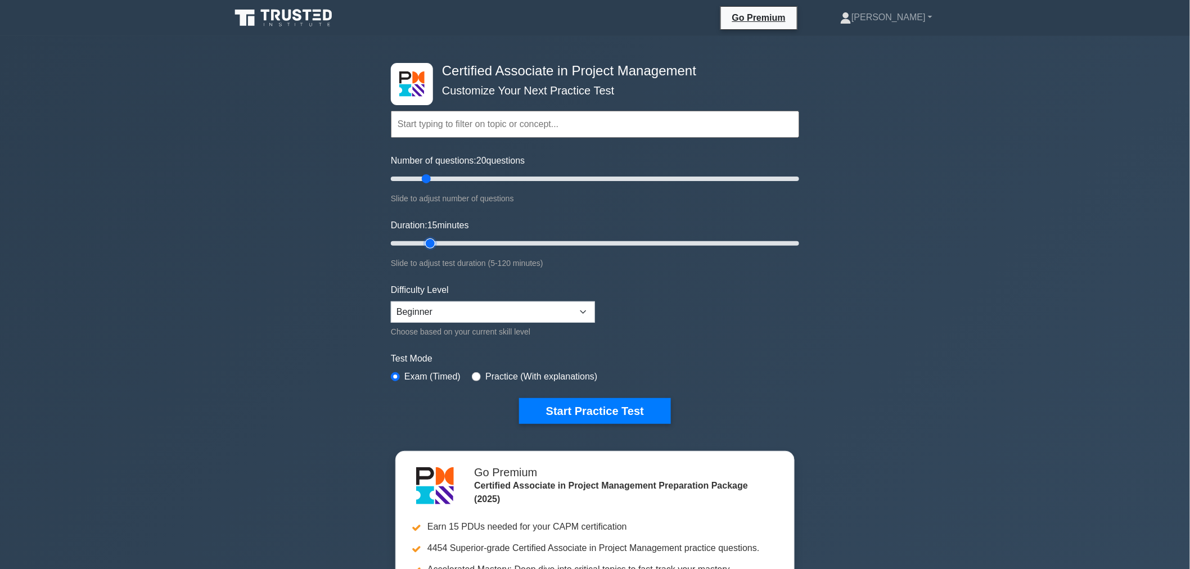
type input "15"
click at [430, 241] on input "Duration: 15 minutes" at bounding box center [595, 243] width 408 height 13
click at [274, 257] on div "Certified Associate in Project Management Customize Your Next Practice Test Top…" at bounding box center [595, 389] width 1190 height 707
click at [410, 304] on select "Beginner Intermediate Expert" at bounding box center [493, 311] width 204 height 21
select select "intermediate"
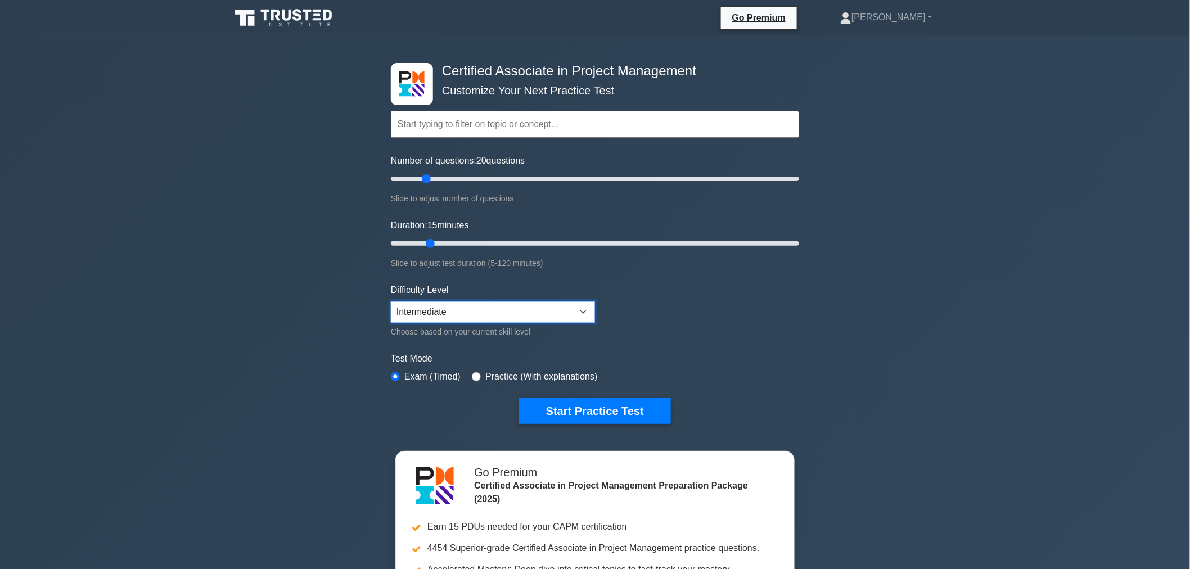
click at [391, 301] on select "Beginner Intermediate Expert" at bounding box center [493, 311] width 204 height 21
click at [524, 409] on button "Start Practice Test" at bounding box center [595, 411] width 152 height 26
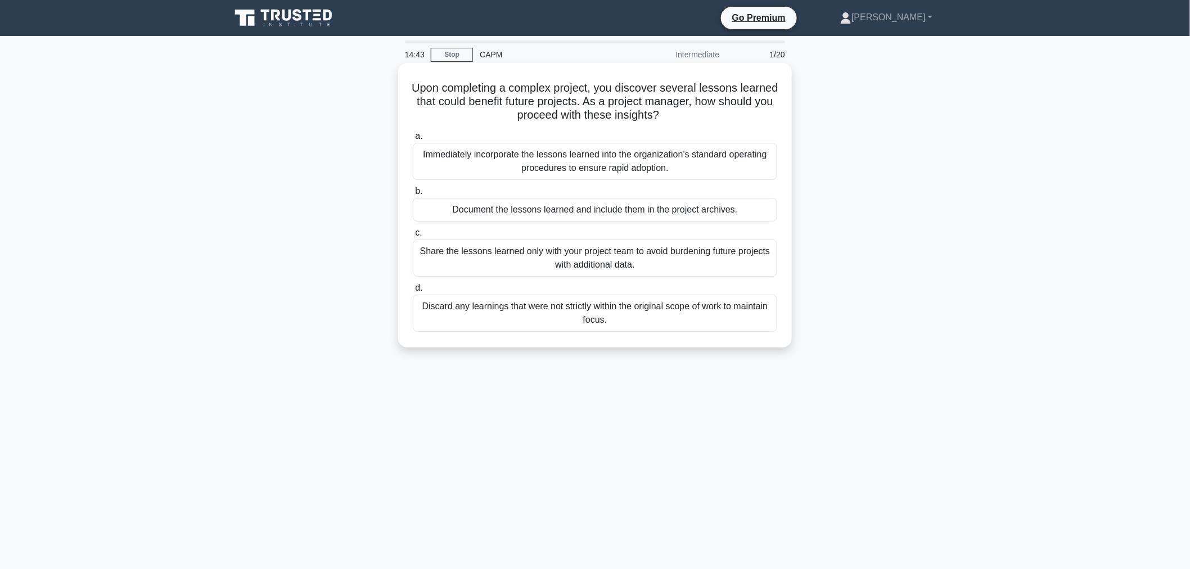
click at [538, 209] on div "Document the lessons learned and include them in the project archives." at bounding box center [595, 210] width 364 height 24
click at [413, 195] on input "b. Document the lessons learned and include them in the project archives." at bounding box center [413, 191] width 0 height 7
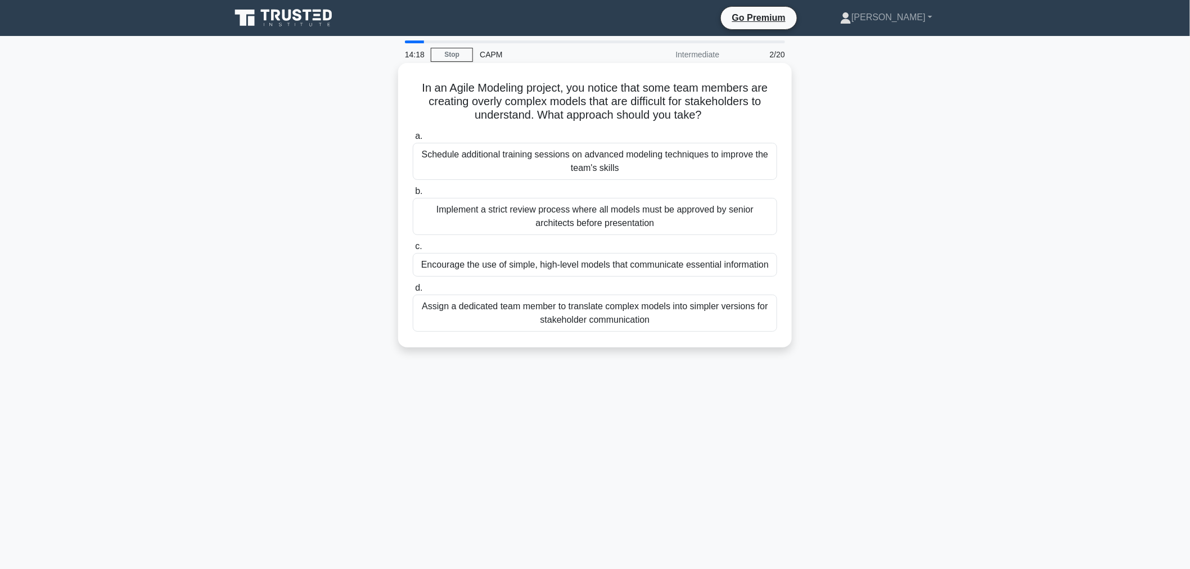
click at [553, 173] on div "Schedule additional training sessions on advanced modeling techniques to improv…" at bounding box center [595, 161] width 364 height 37
click at [413, 140] on input "a. Schedule additional training sessions on advanced modeling techniques to imp…" at bounding box center [413, 136] width 0 height 7
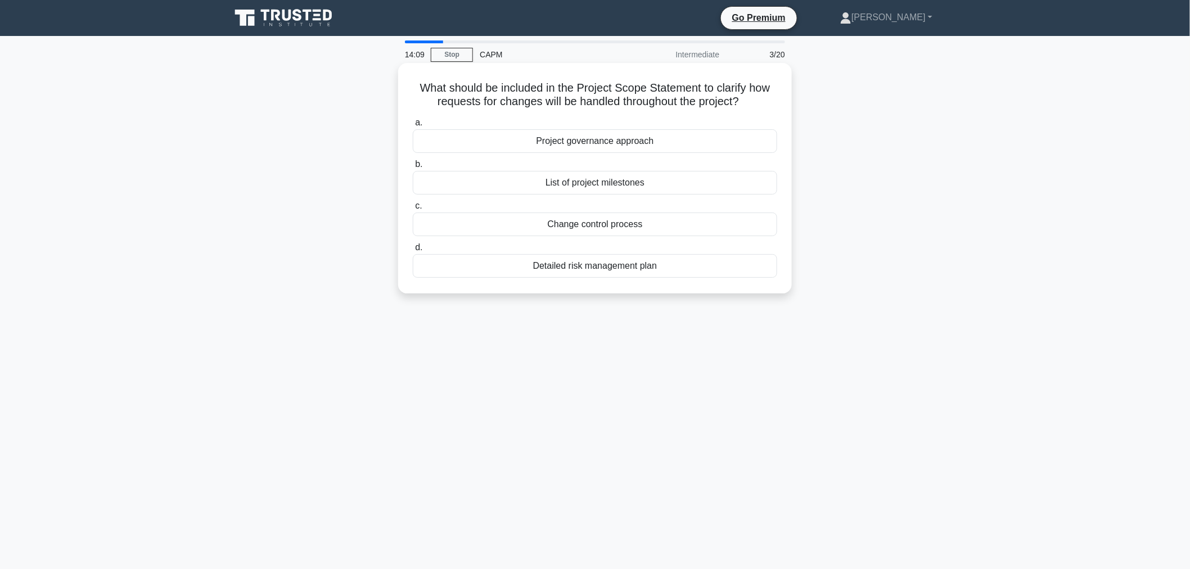
click at [559, 222] on div "Change control process" at bounding box center [595, 225] width 364 height 24
click at [413, 210] on input "c. Change control process" at bounding box center [413, 205] width 0 height 7
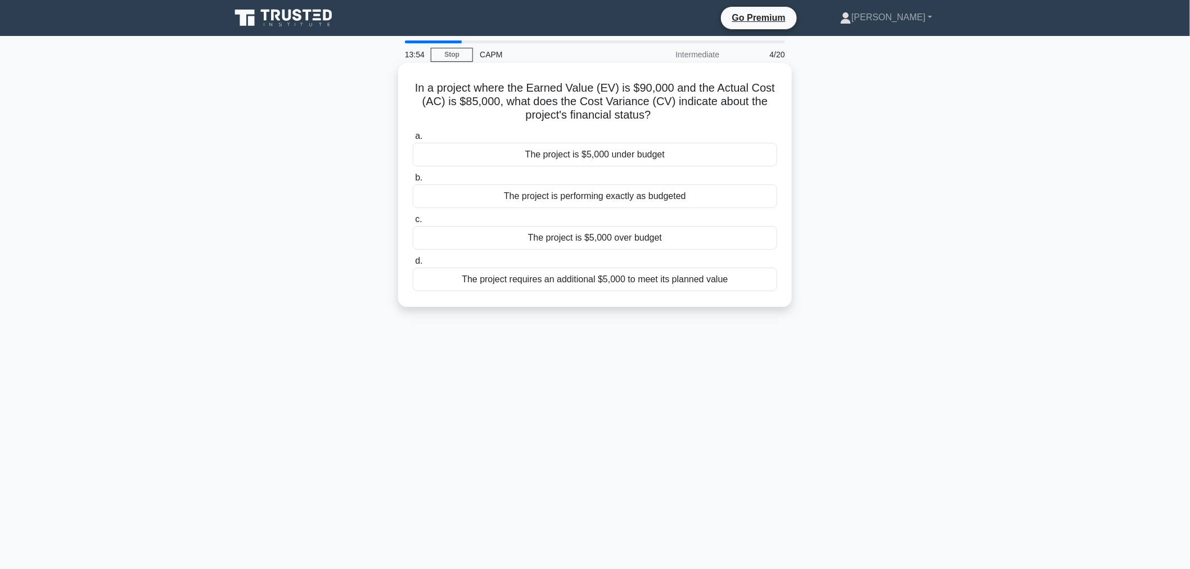
click at [591, 238] on div "The project is $5,000 over budget" at bounding box center [595, 238] width 364 height 24
click at [413, 223] on input "c. The project is $5,000 over budget" at bounding box center [413, 219] width 0 height 7
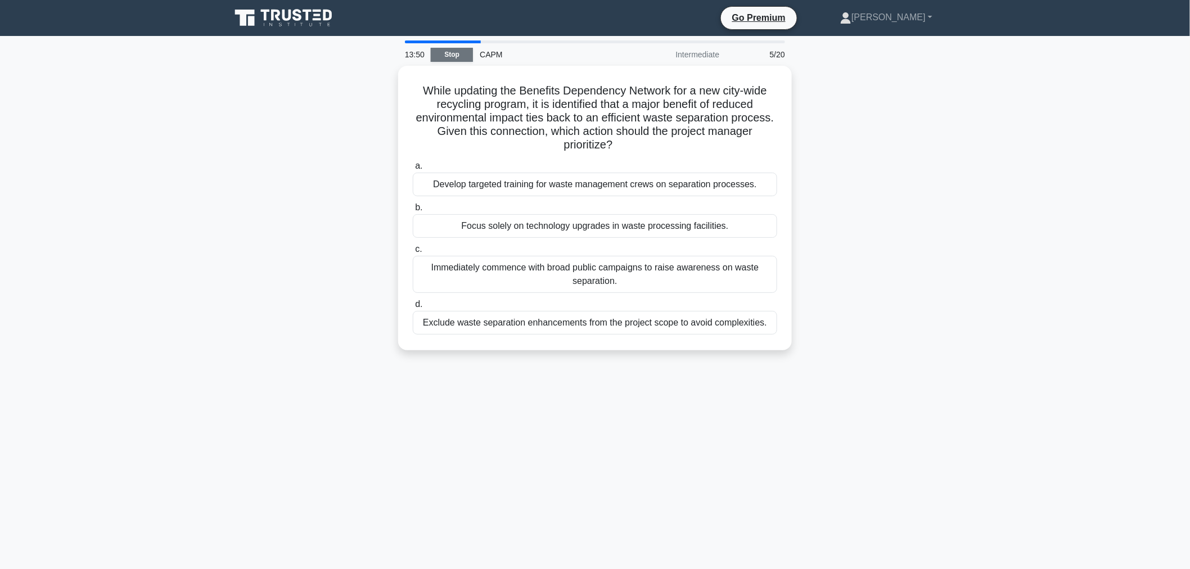
click at [465, 53] on link "Stop" at bounding box center [452, 55] width 42 height 14
